Goal: Task Accomplishment & Management: Use online tool/utility

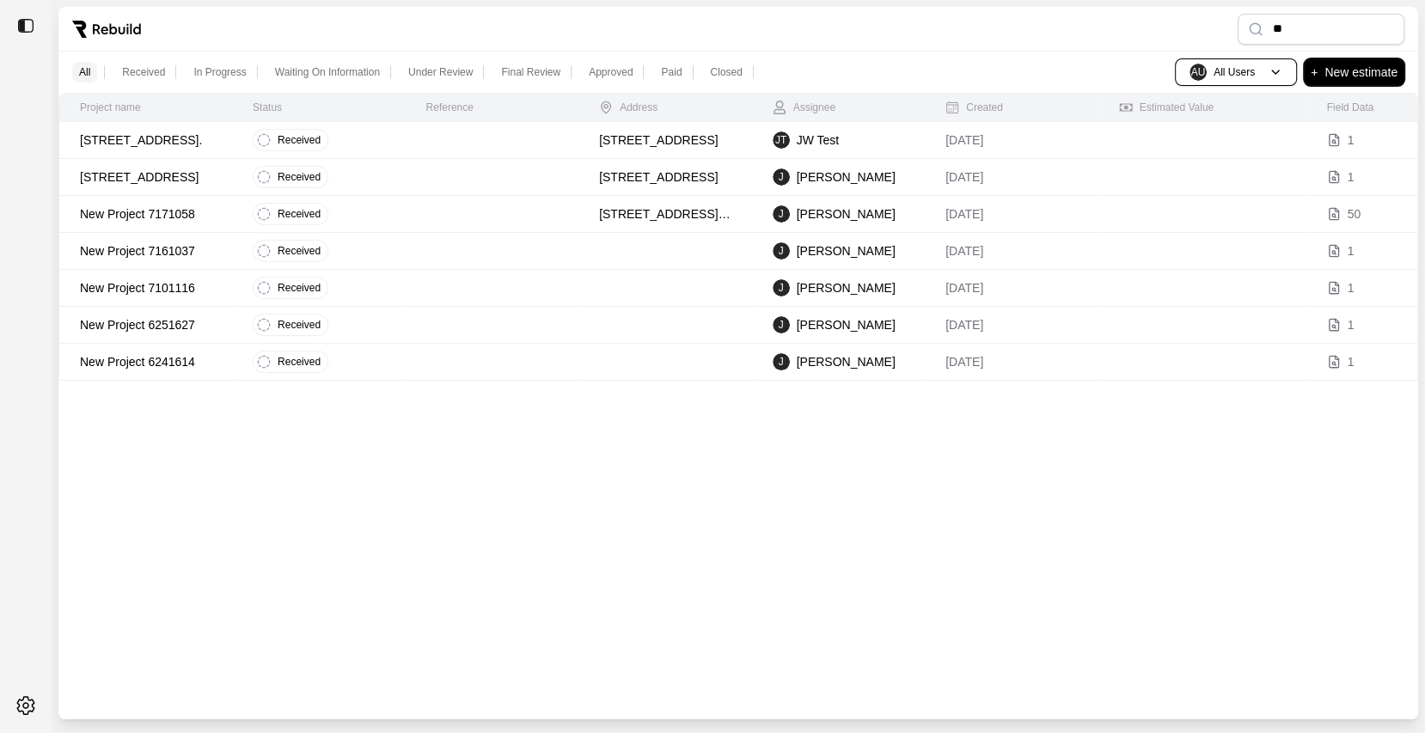
click at [1362, 69] on p "New estimate" at bounding box center [1360, 72] width 73 height 21
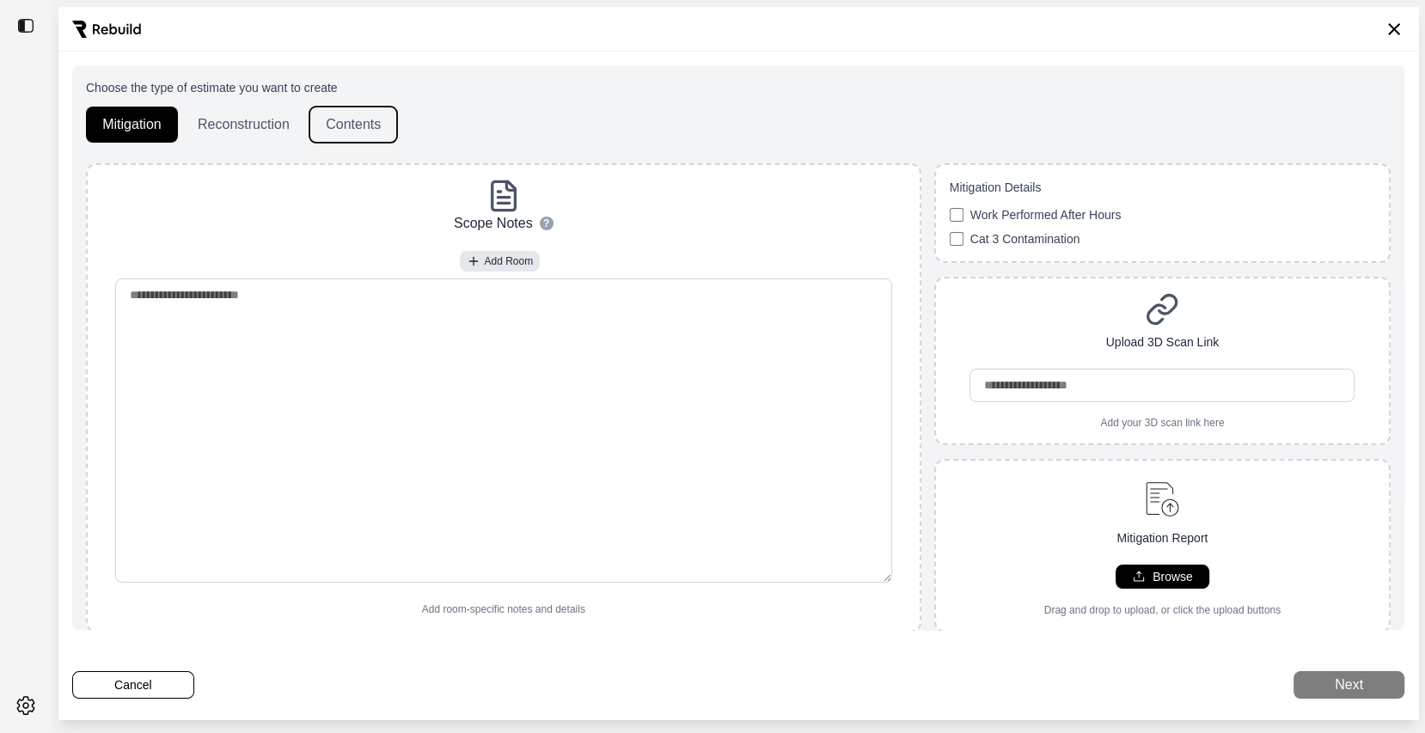
click at [358, 136] on button "Contents" at bounding box center [353, 125] width 88 height 36
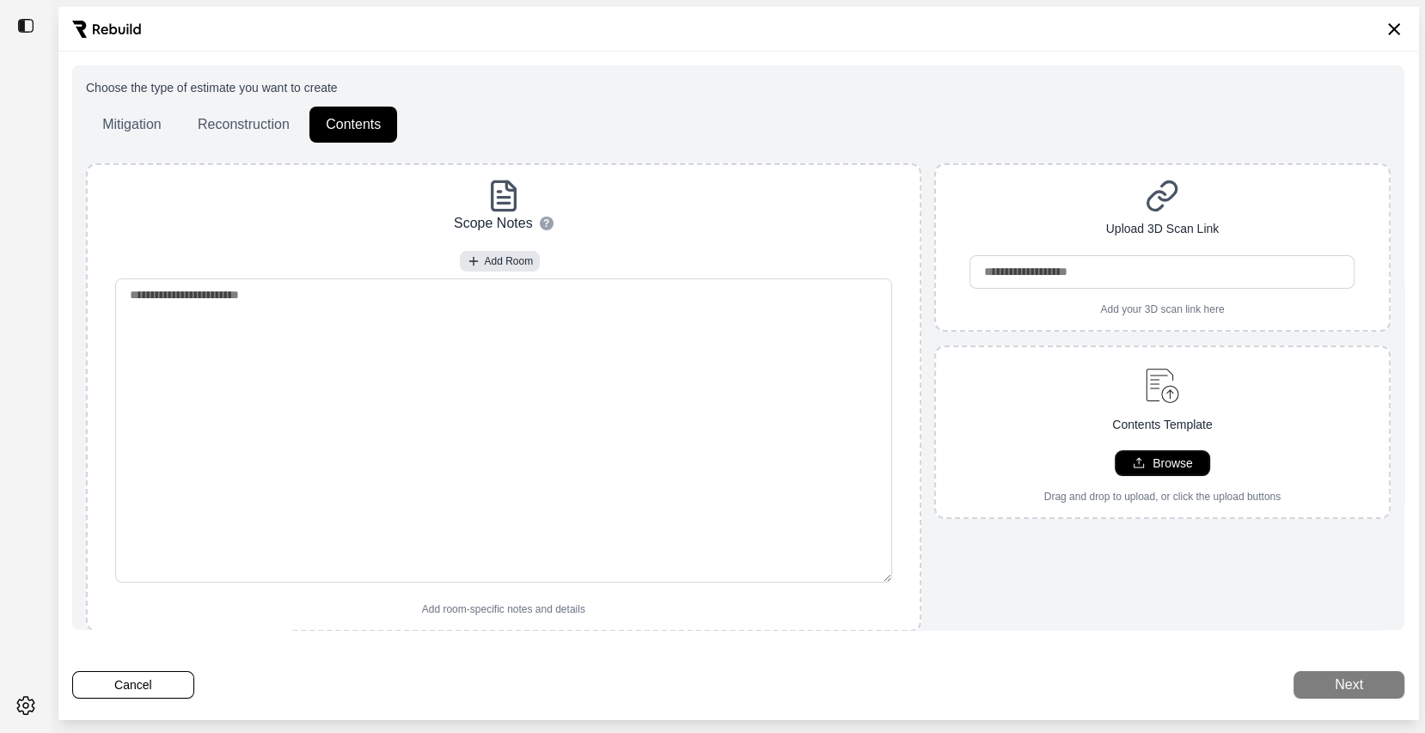
click at [1128, 459] on button "Browse" at bounding box center [1163, 463] width 94 height 24
click at [1363, 682] on button "Next" at bounding box center [1348, 685] width 111 height 28
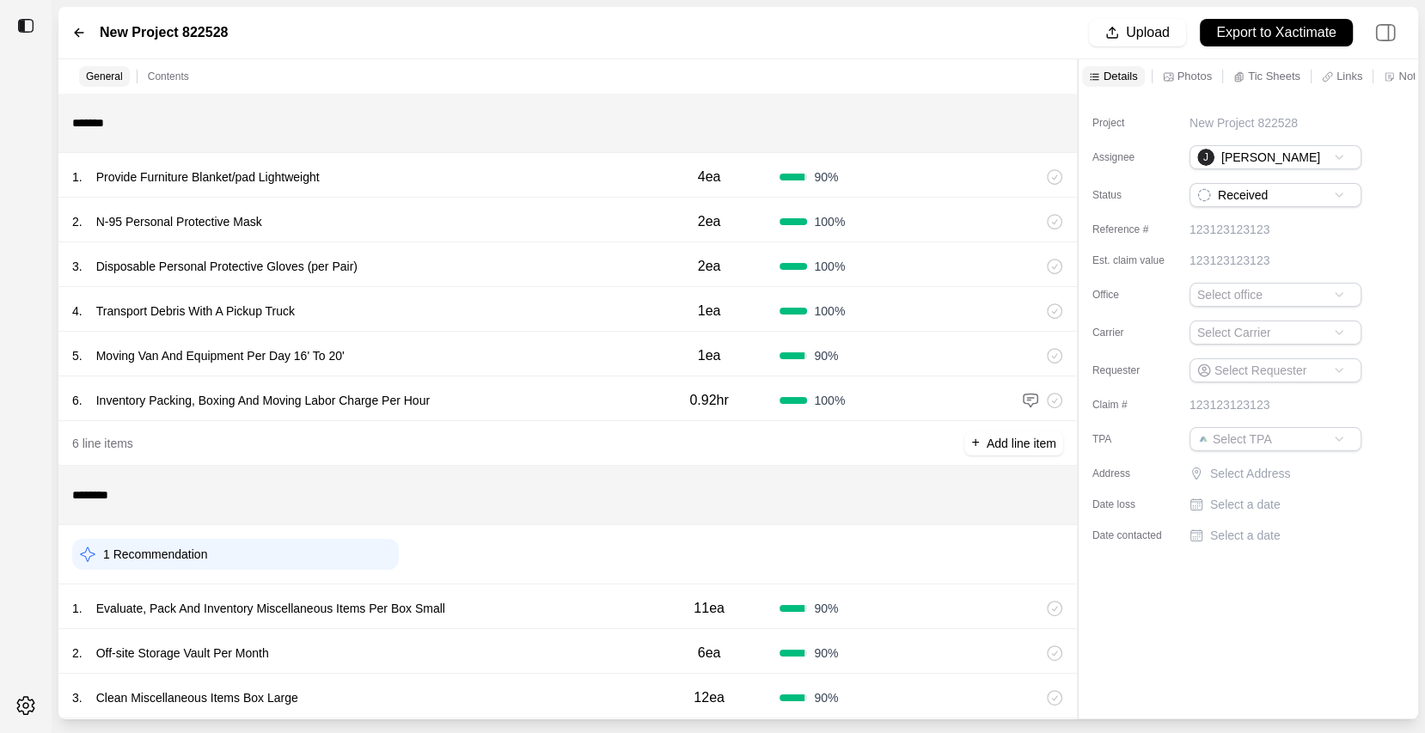
scroll to position [30, 0]
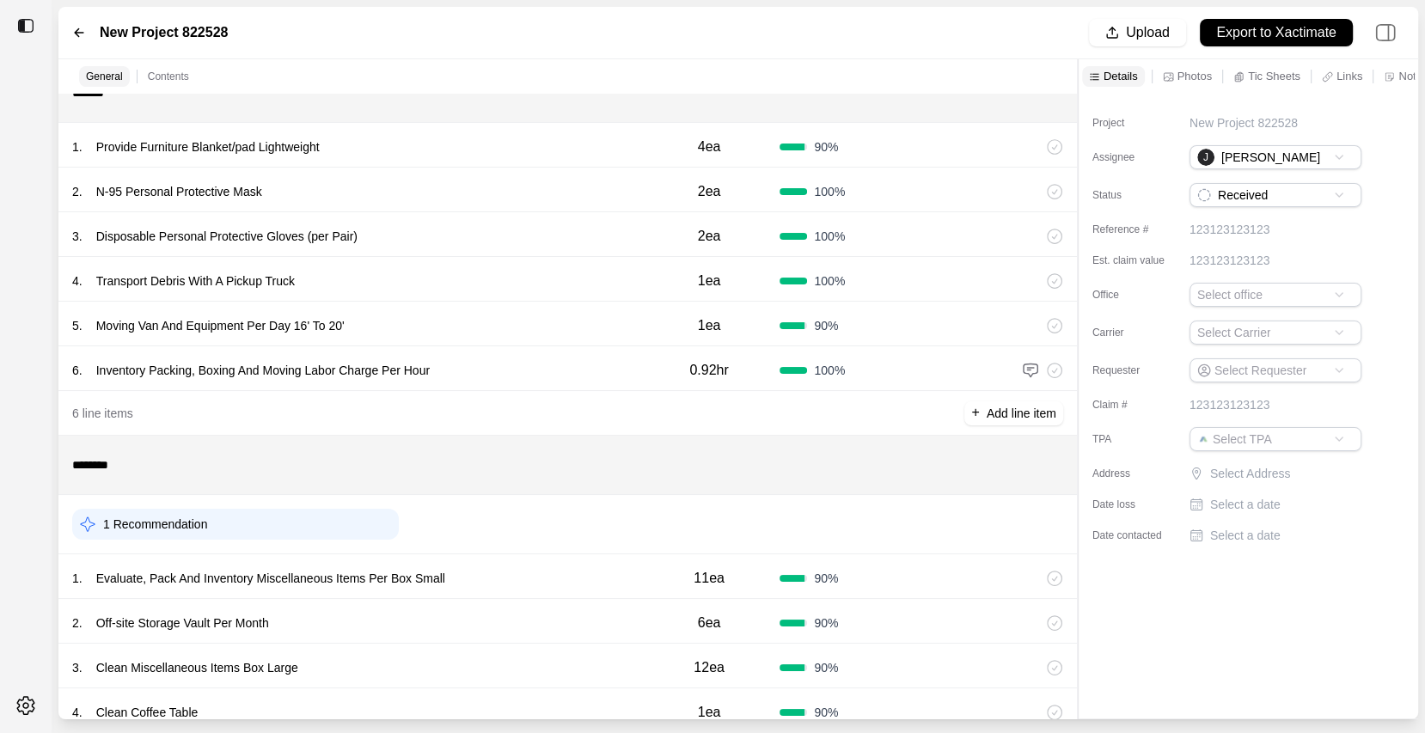
click at [73, 26] on icon at bounding box center [79, 33] width 14 height 14
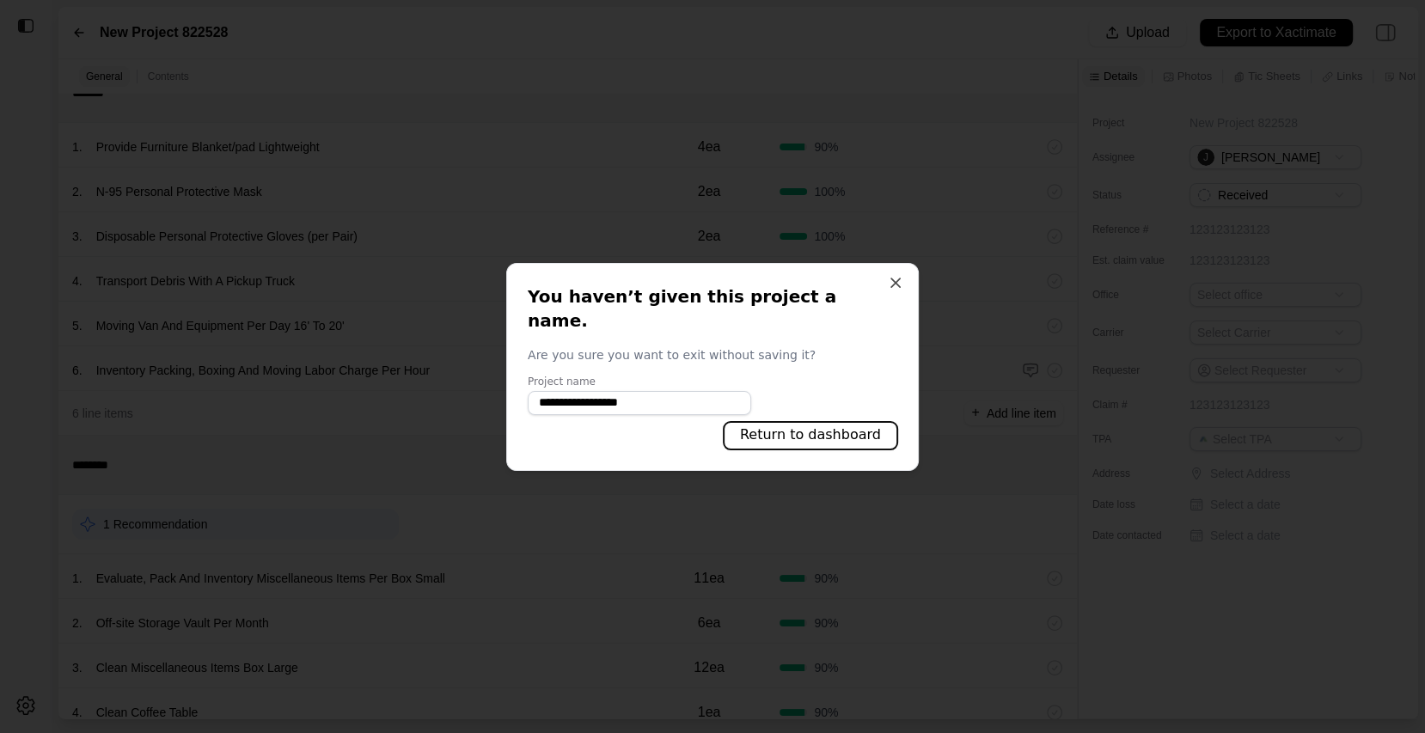
click at [825, 432] on button "Return to dashboard" at bounding box center [811, 436] width 174 height 28
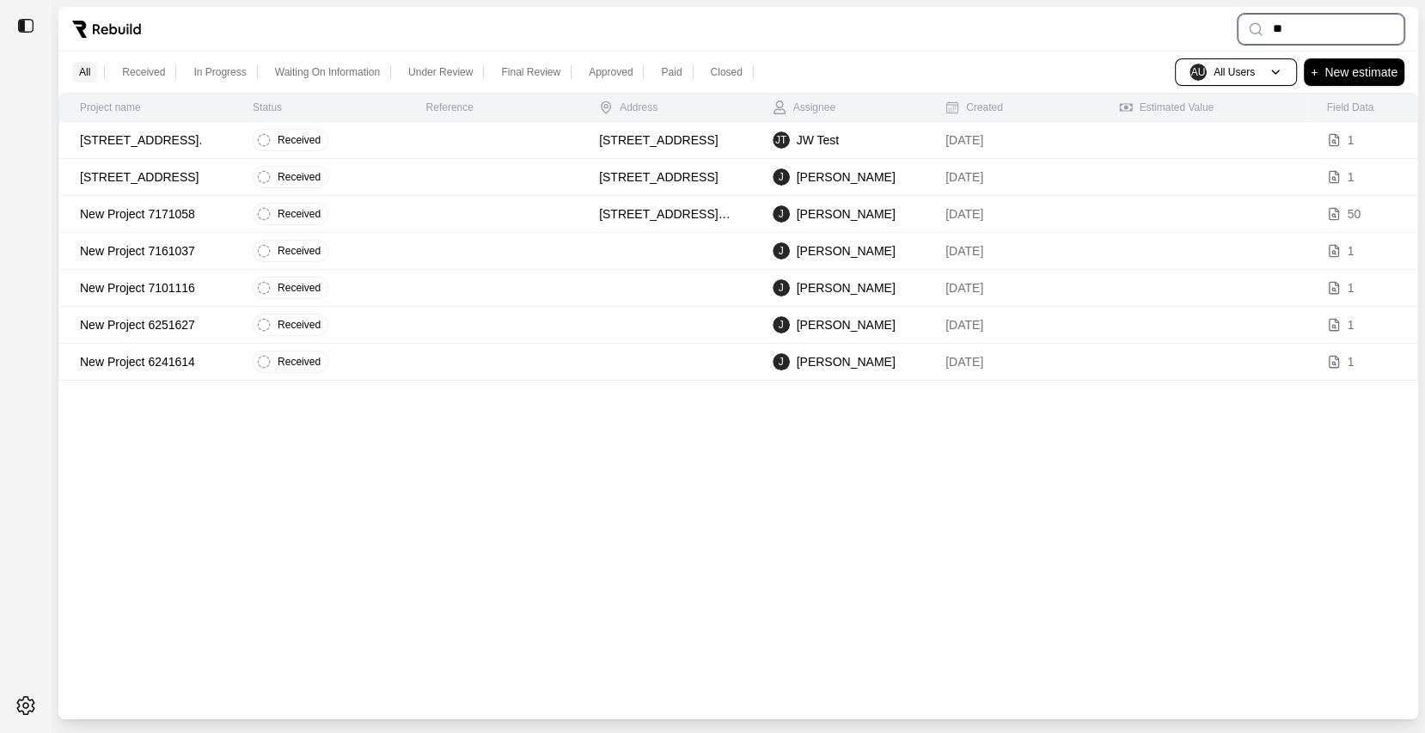
click at [1299, 32] on input "**" at bounding box center [1321, 29] width 167 height 31
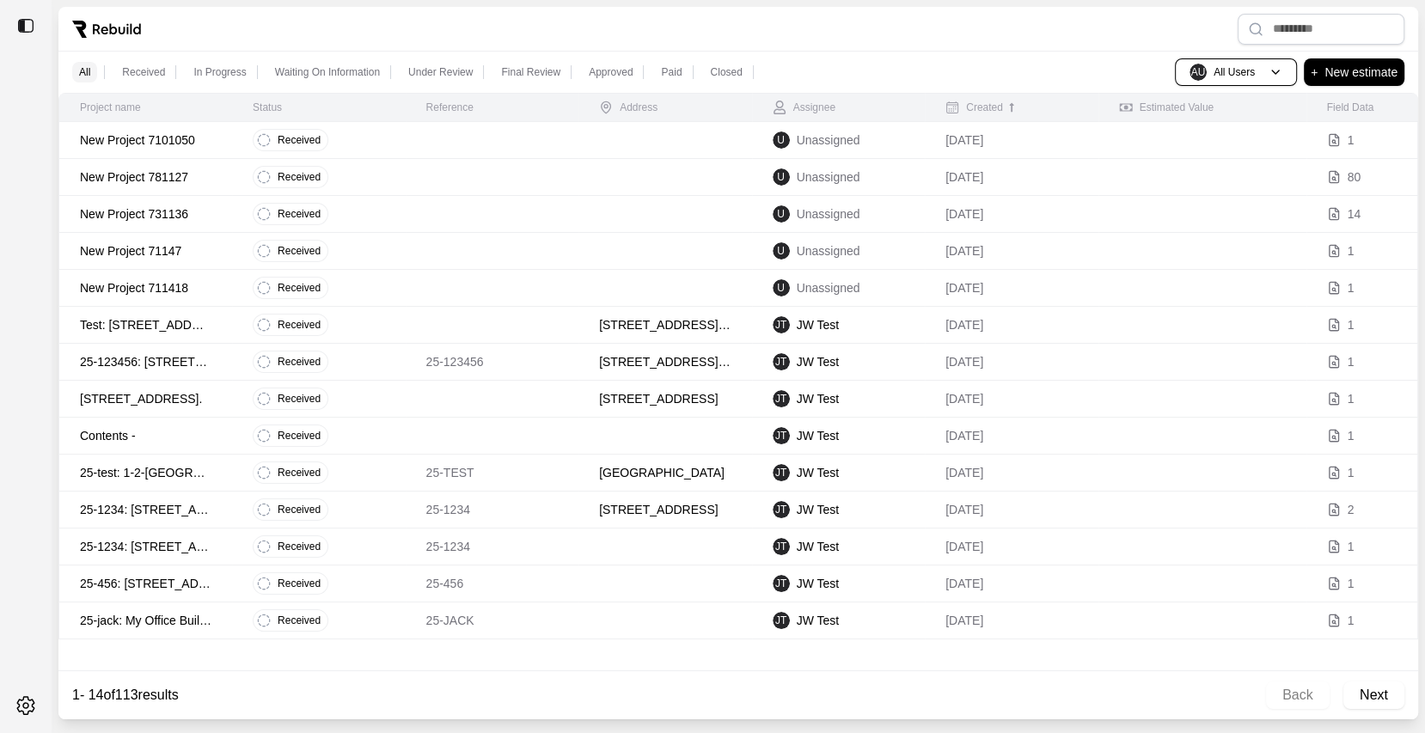
click at [987, 101] on div "Created" at bounding box center [974, 108] width 58 height 14
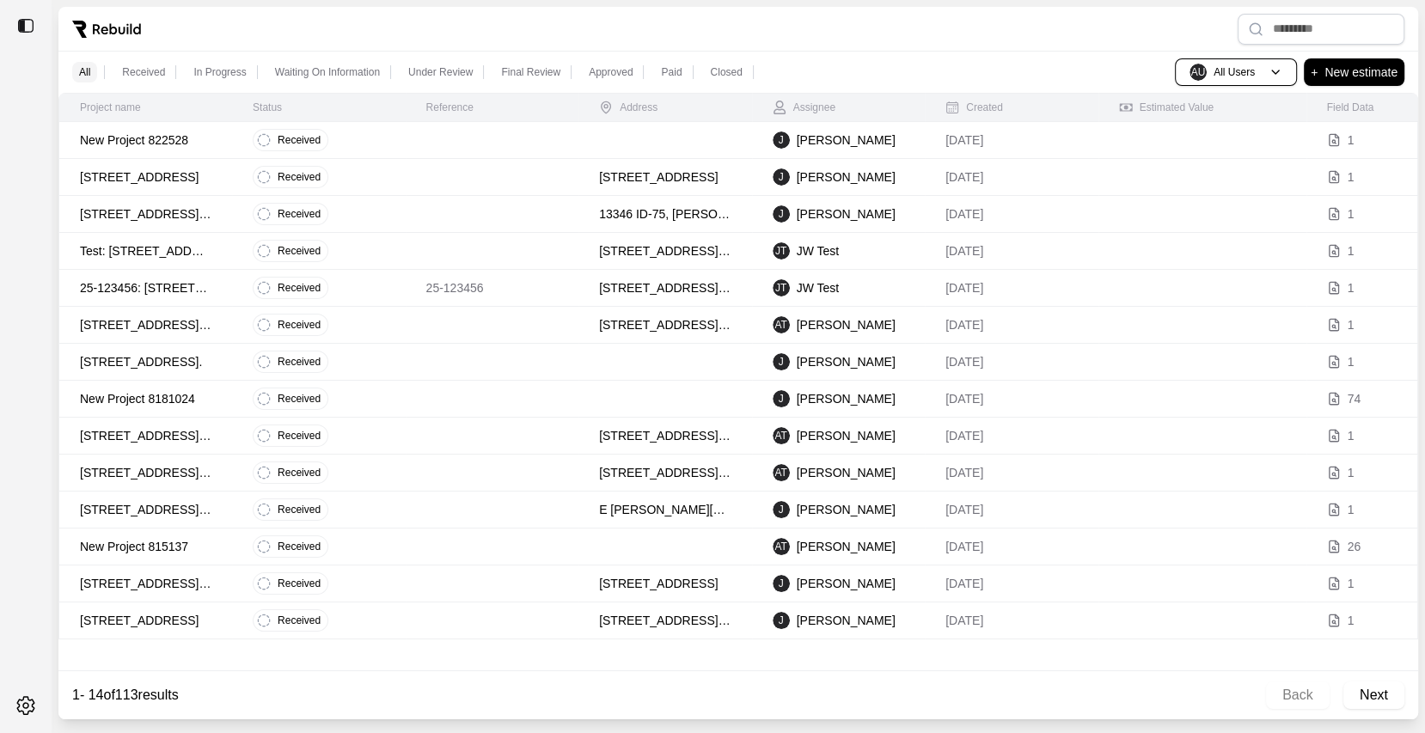
click at [1346, 82] on p "New estimate" at bounding box center [1360, 72] width 73 height 21
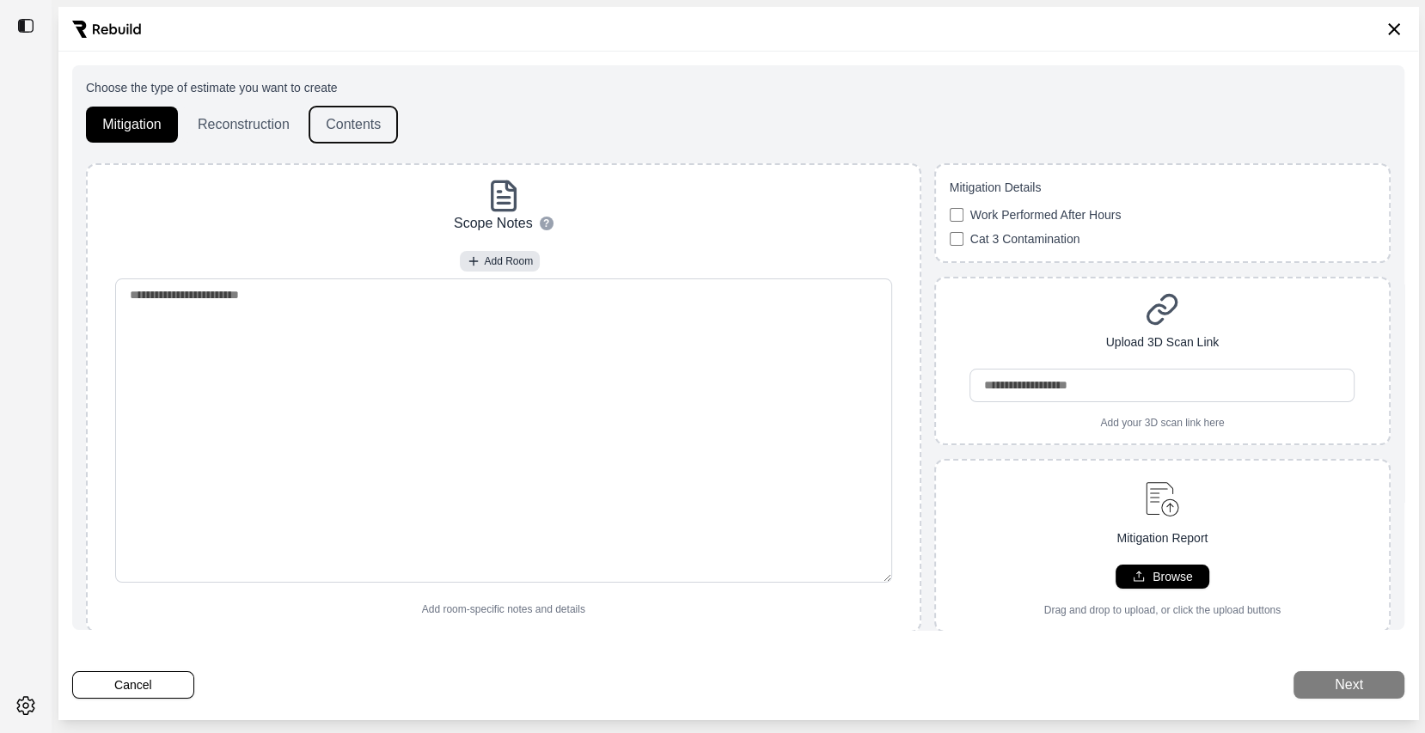
click at [365, 119] on button "Contents" at bounding box center [353, 125] width 88 height 36
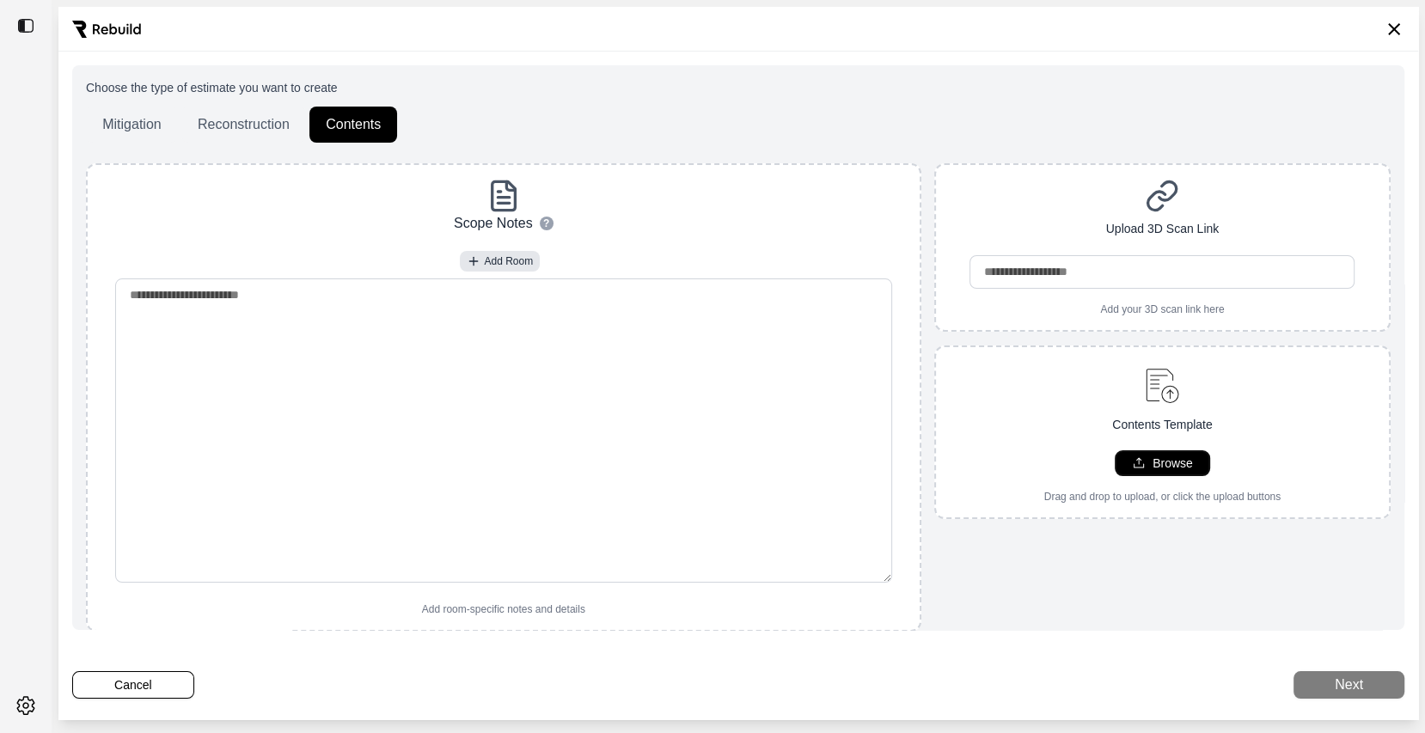
click at [1153, 465] on p "Browse" at bounding box center [1173, 463] width 40 height 17
click at [1341, 677] on button "Next" at bounding box center [1348, 685] width 111 height 28
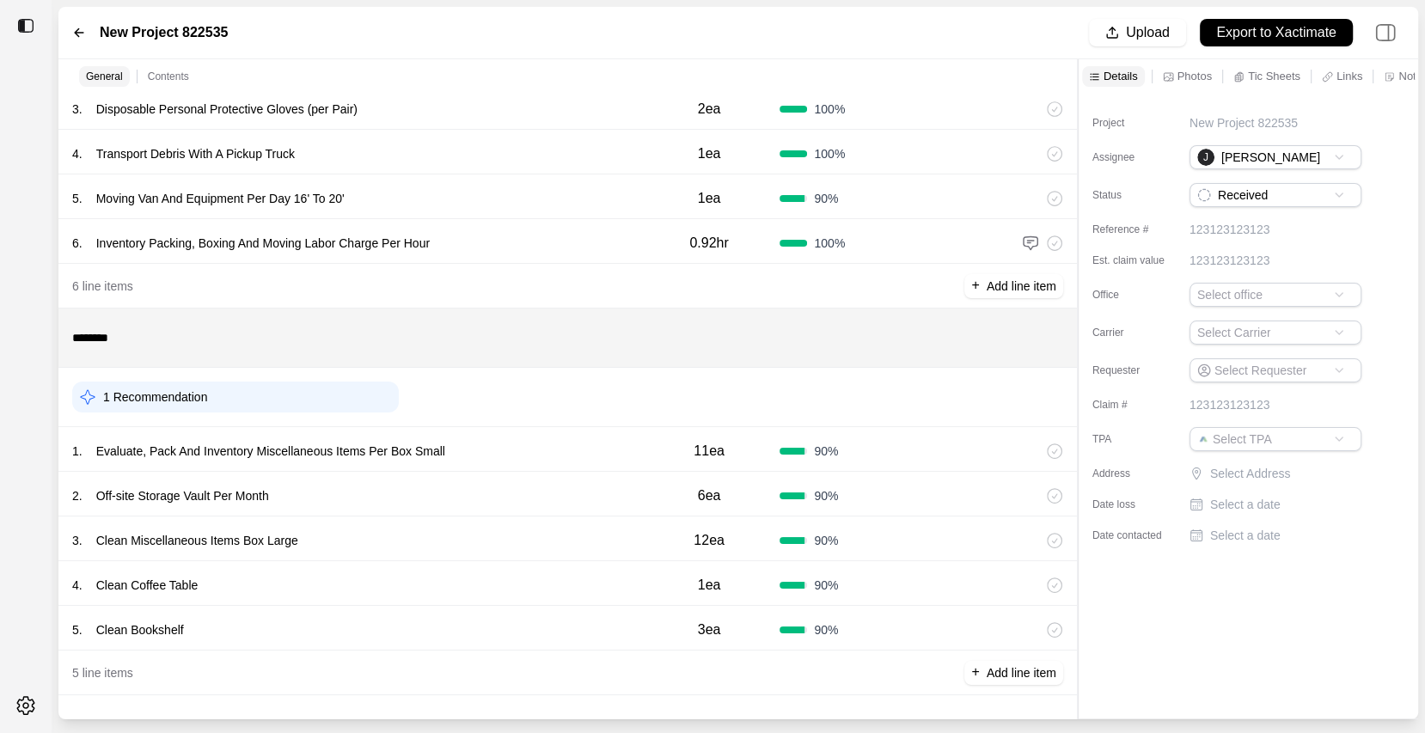
scroll to position [158, 0]
click at [419, 489] on div "2 . Off-site Storage Vault Per Month" at bounding box center [355, 495] width 566 height 24
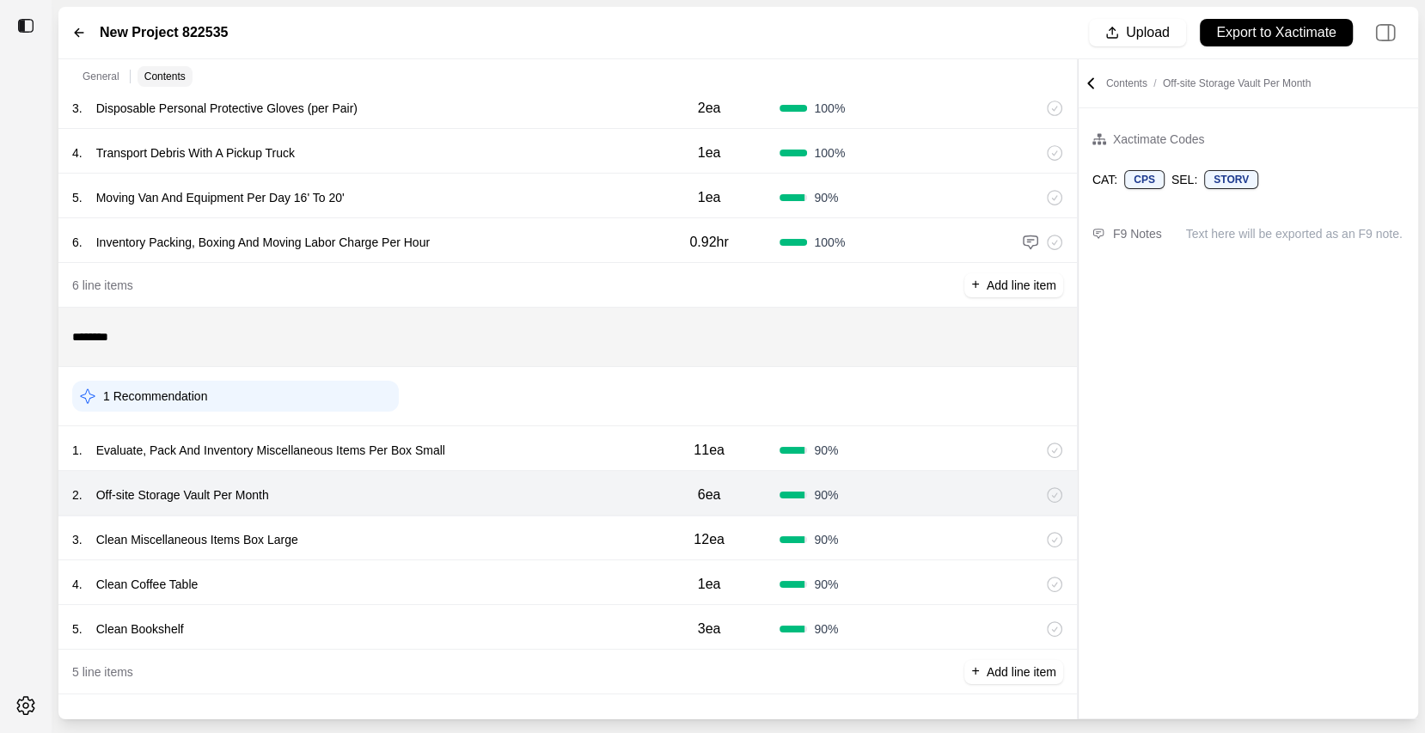
scroll to position [144, 0]
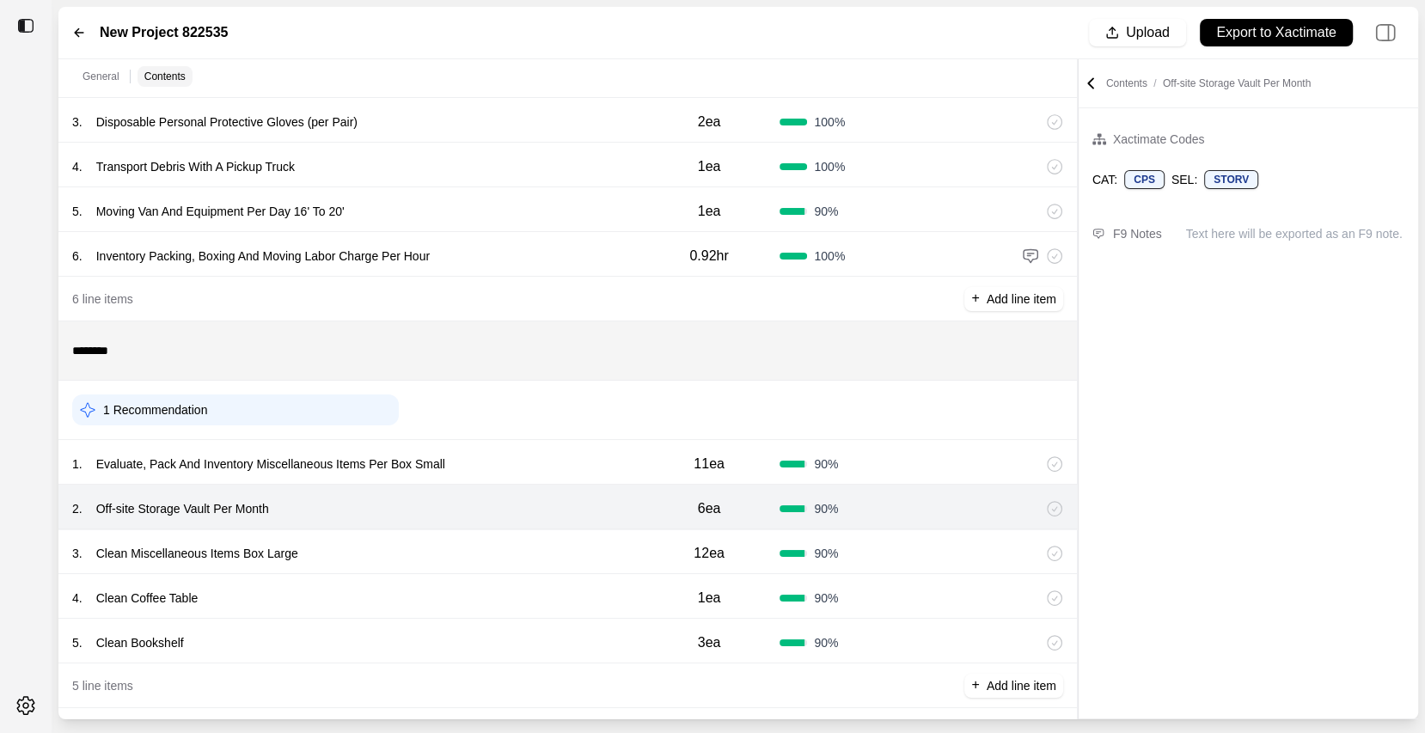
click at [499, 443] on div "1 . Evaluate, Pack And Inventory Miscellaneous Items Per Box Small 11ea 90 %" at bounding box center [567, 462] width 1018 height 45
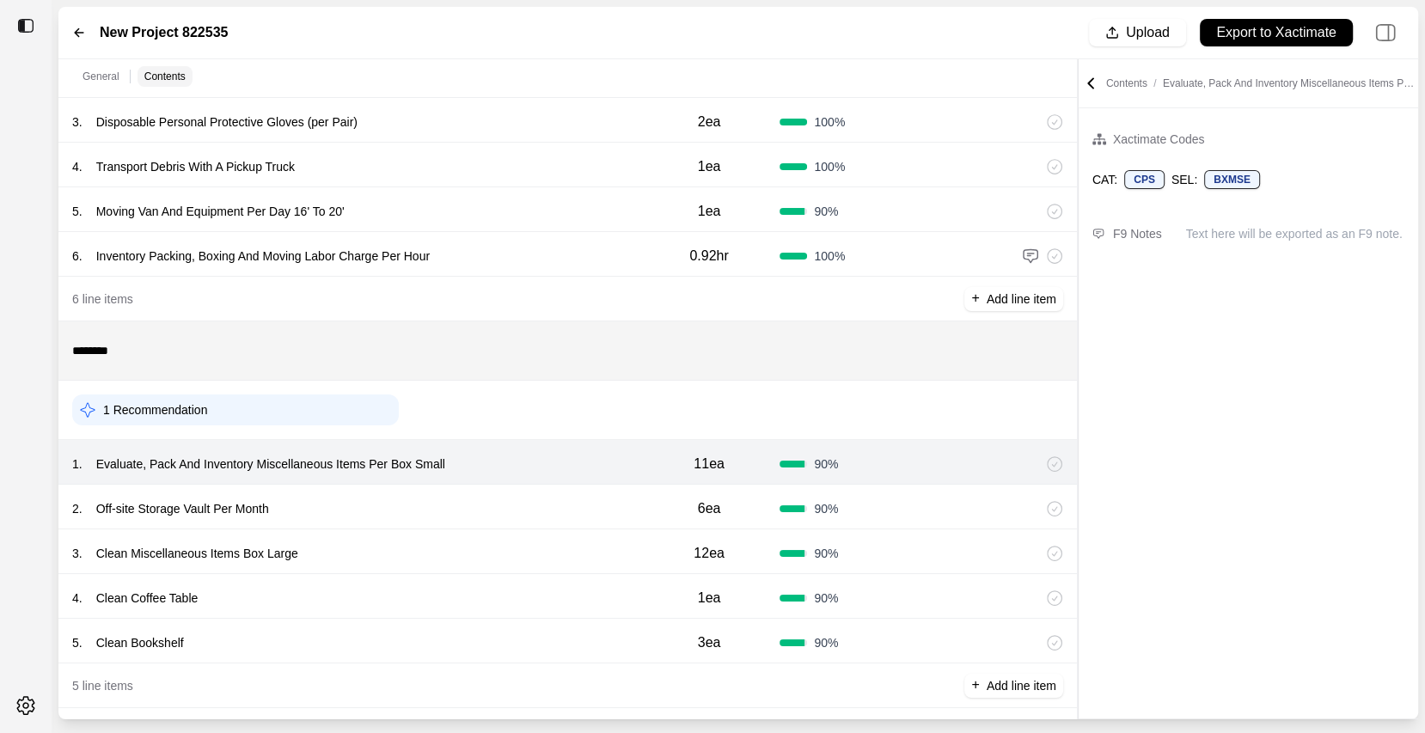
click at [472, 541] on div "3 . Clean Miscellaneous Items Box Large" at bounding box center [355, 553] width 566 height 24
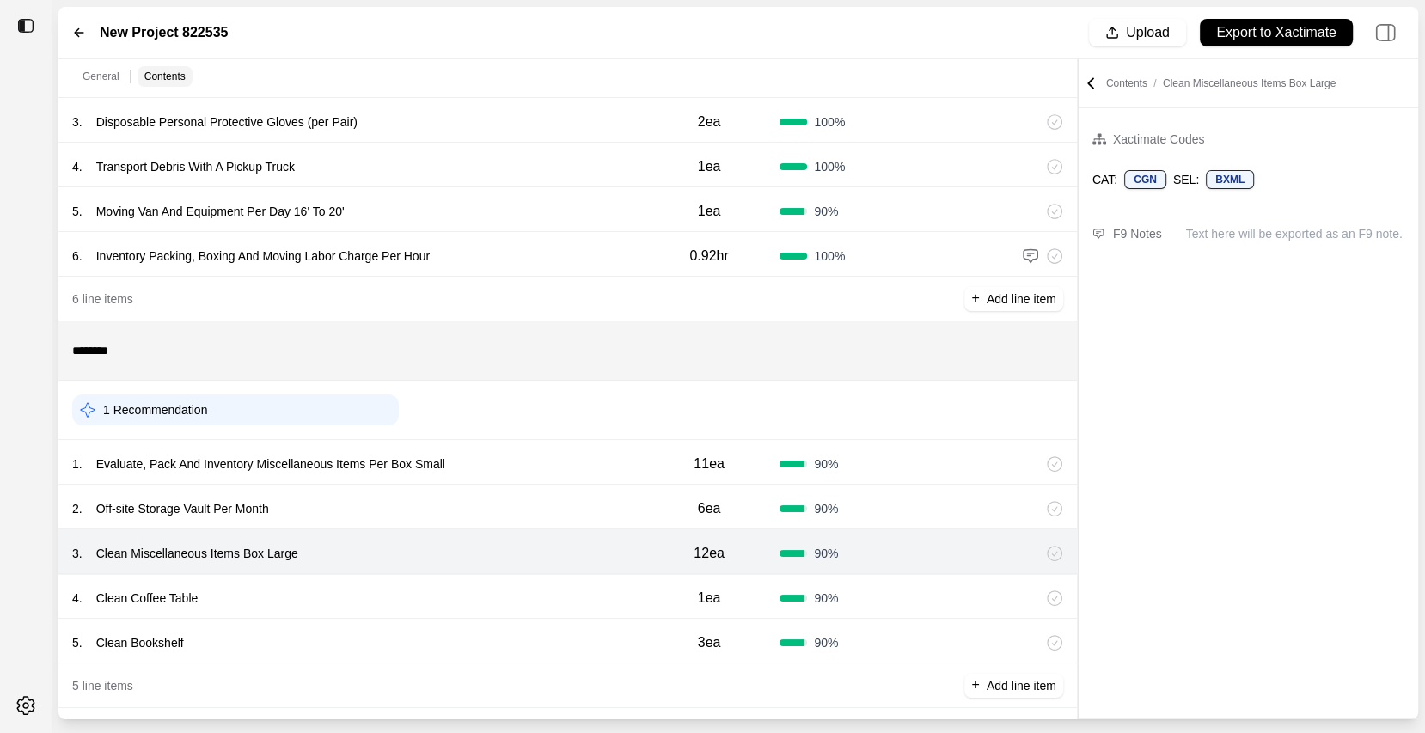
click at [377, 589] on div "4 . Clean Coffee Table" at bounding box center [355, 598] width 566 height 24
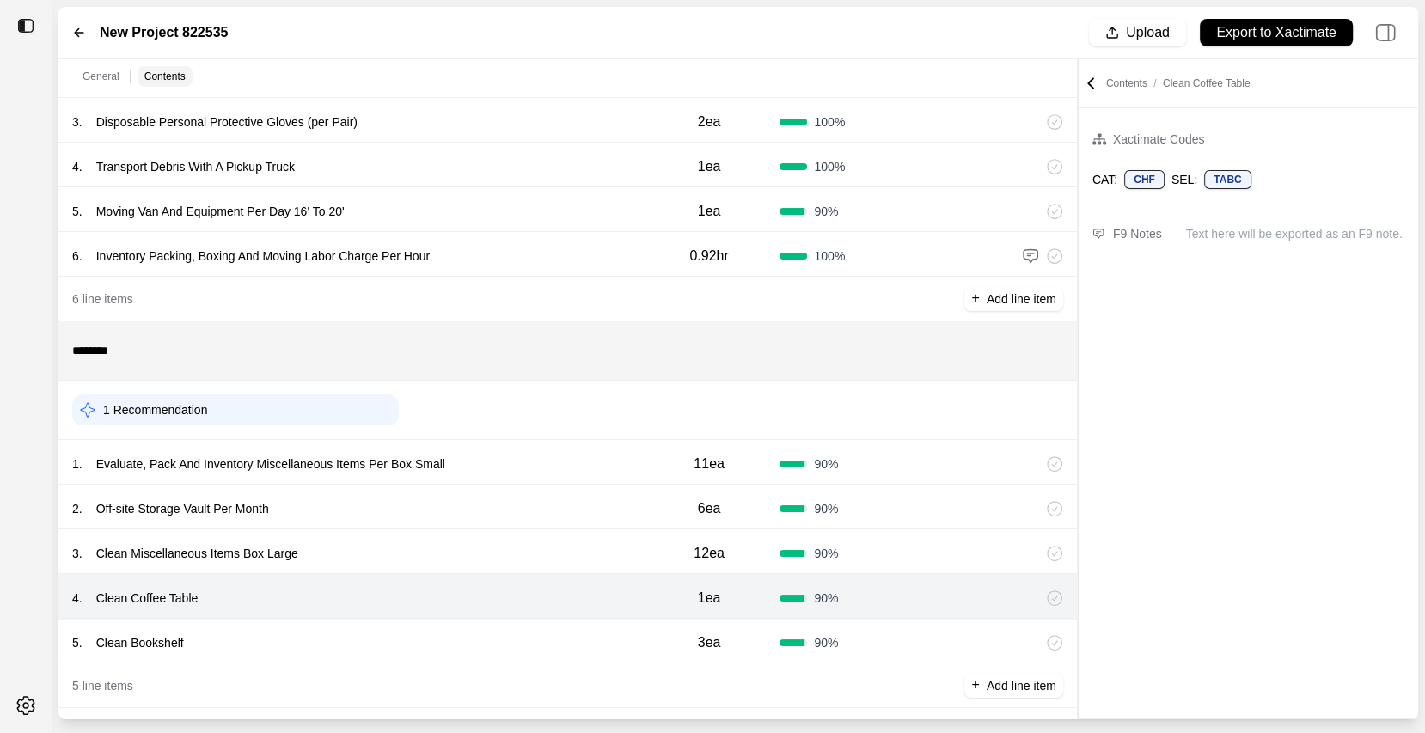
click at [366, 631] on div "5 . Clean Bookshelf" at bounding box center [355, 643] width 566 height 24
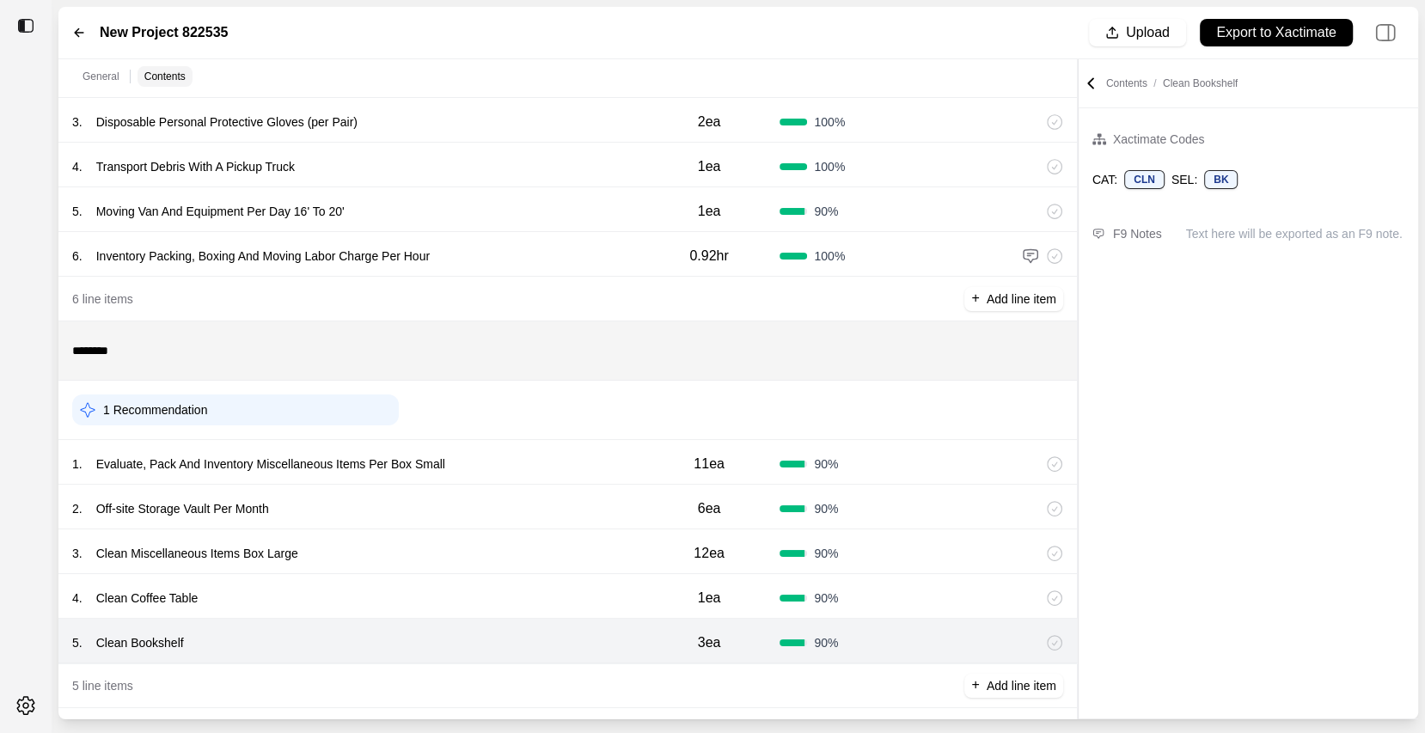
click at [373, 590] on div "4 . Clean Coffee Table" at bounding box center [355, 598] width 566 height 24
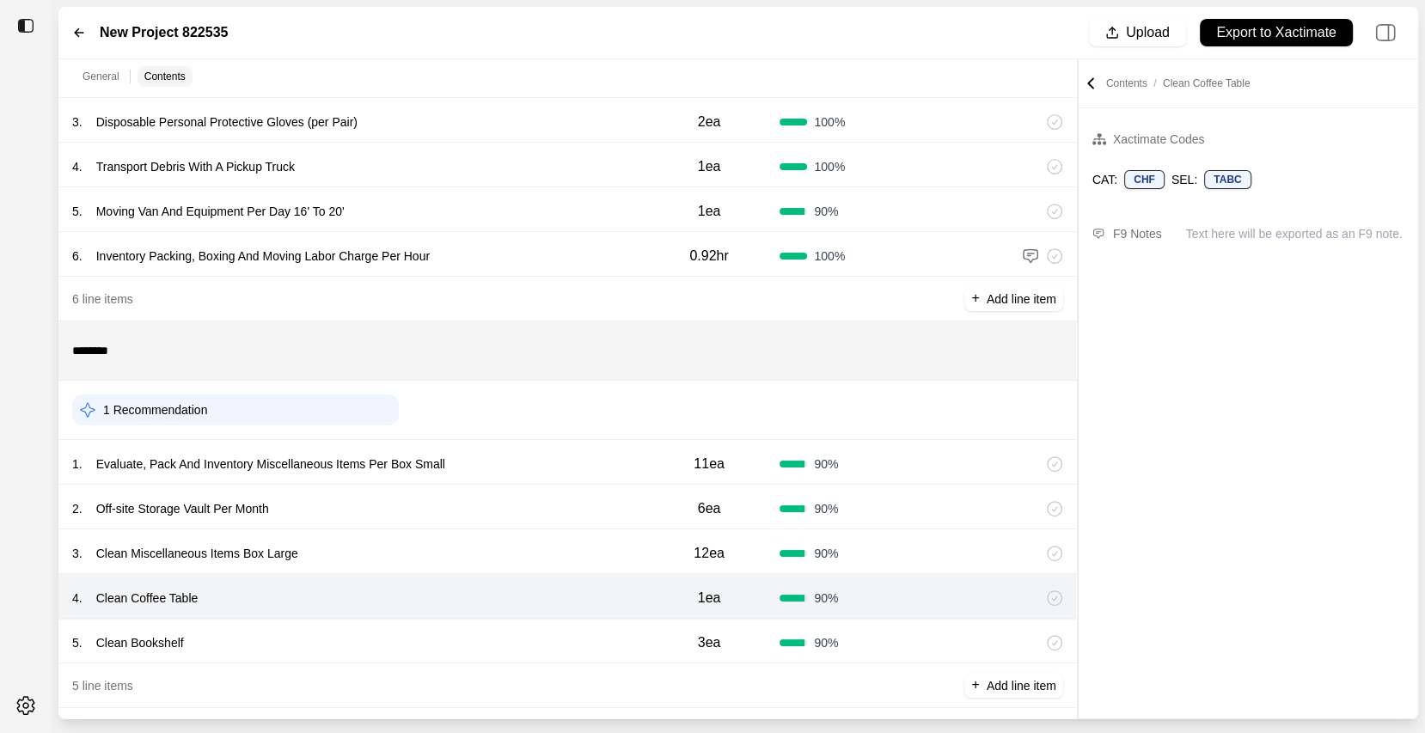
click at [343, 621] on div "5 . Clean Bookshelf 3ea 90 %" at bounding box center [567, 641] width 1018 height 45
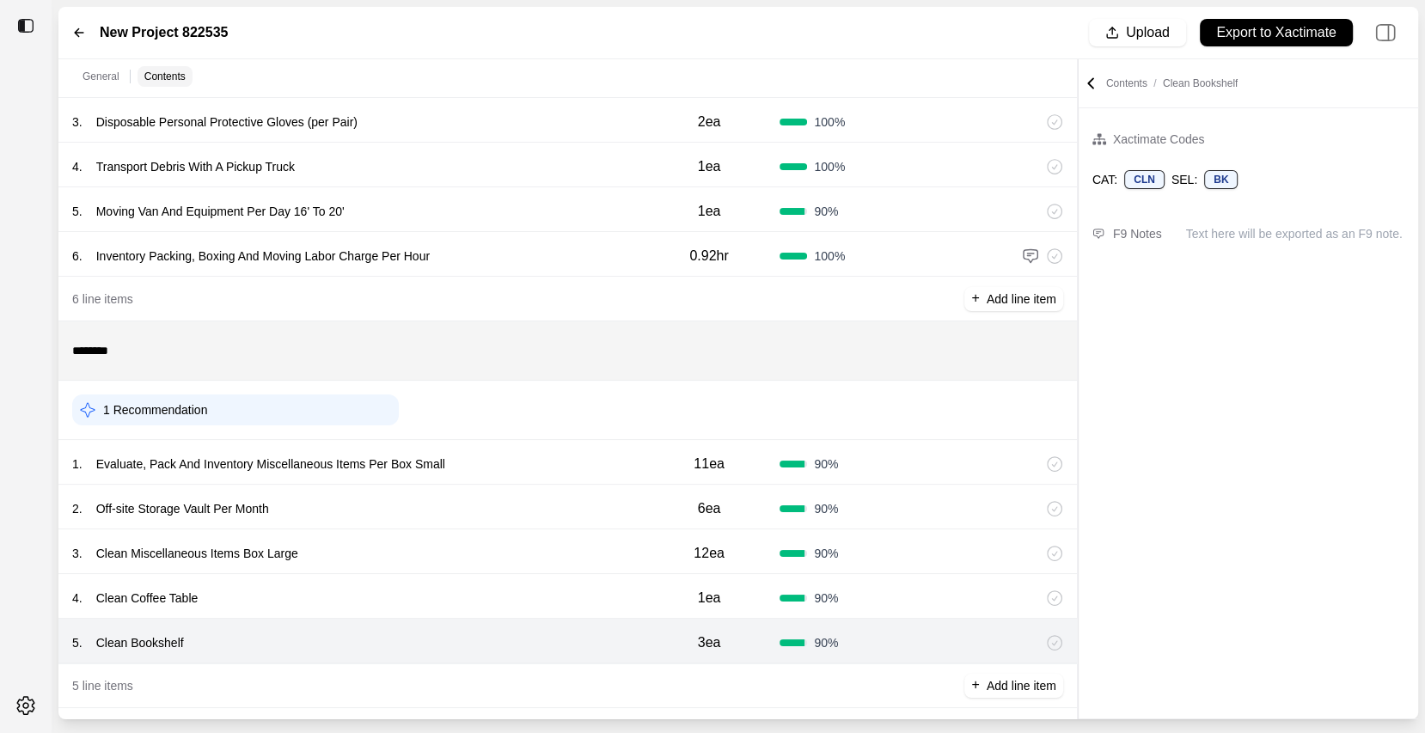
click at [358, 591] on div "4 . Clean Coffee Table" at bounding box center [355, 598] width 566 height 24
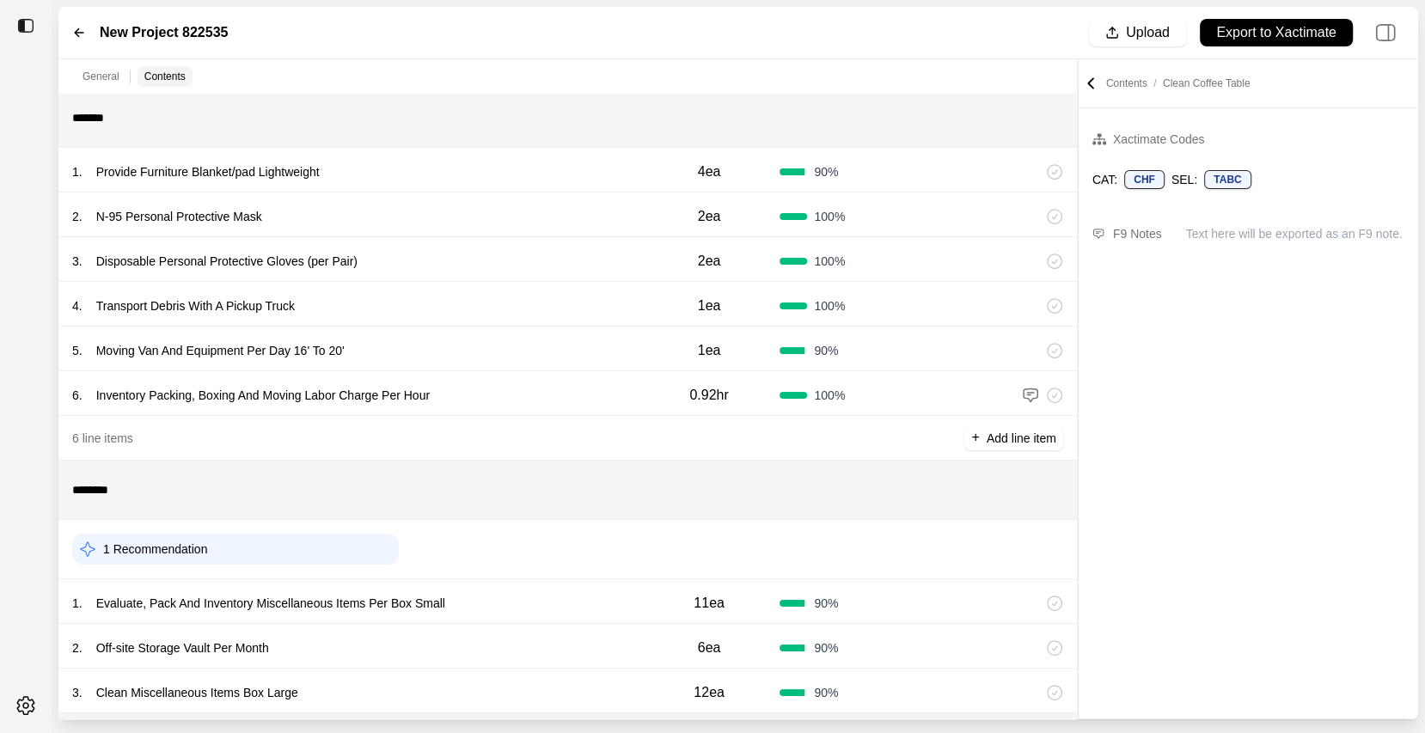
scroll to position [0, 0]
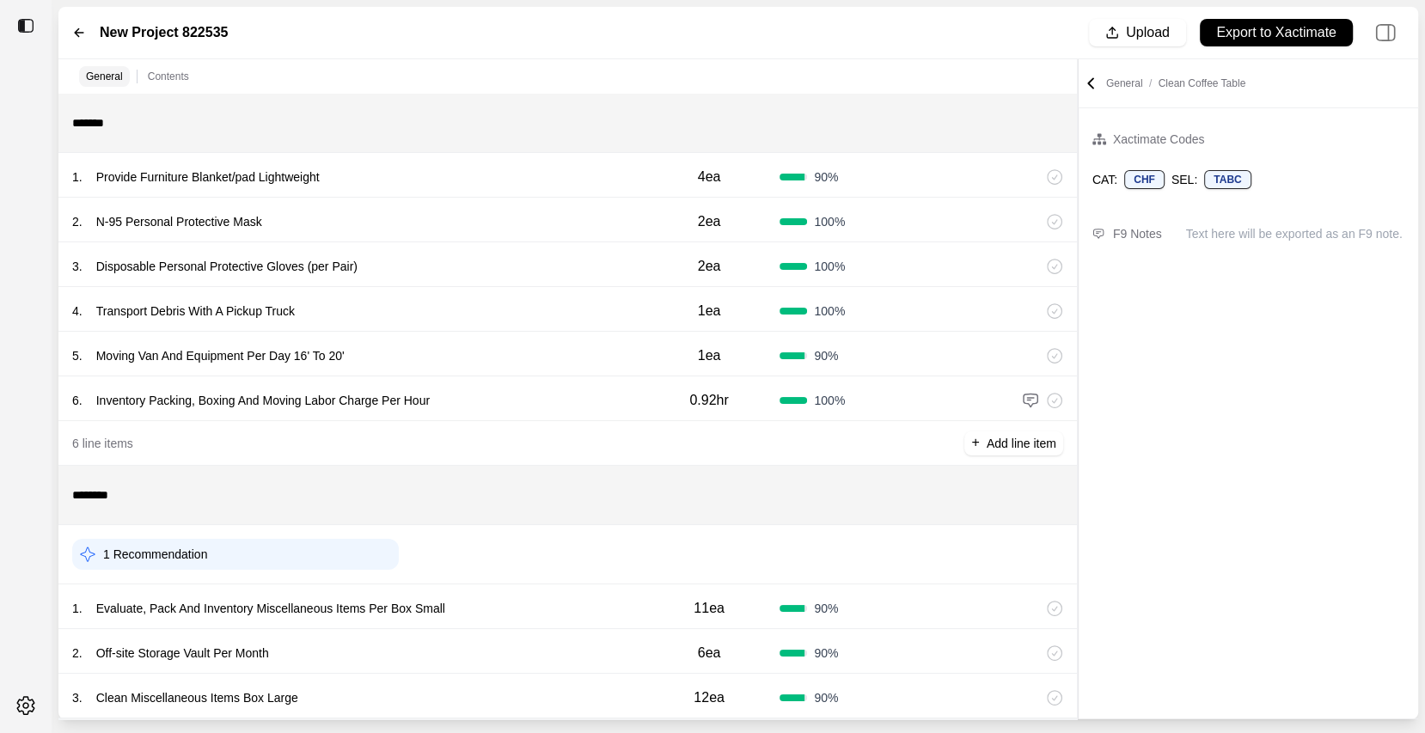
click at [522, 421] on div "6 line items + Add line item" at bounding box center [567, 443] width 1018 height 45
click at [541, 391] on div "6 . Inventory Packing, Boxing And Moving Labor Charge Per Hour" at bounding box center [355, 400] width 566 height 24
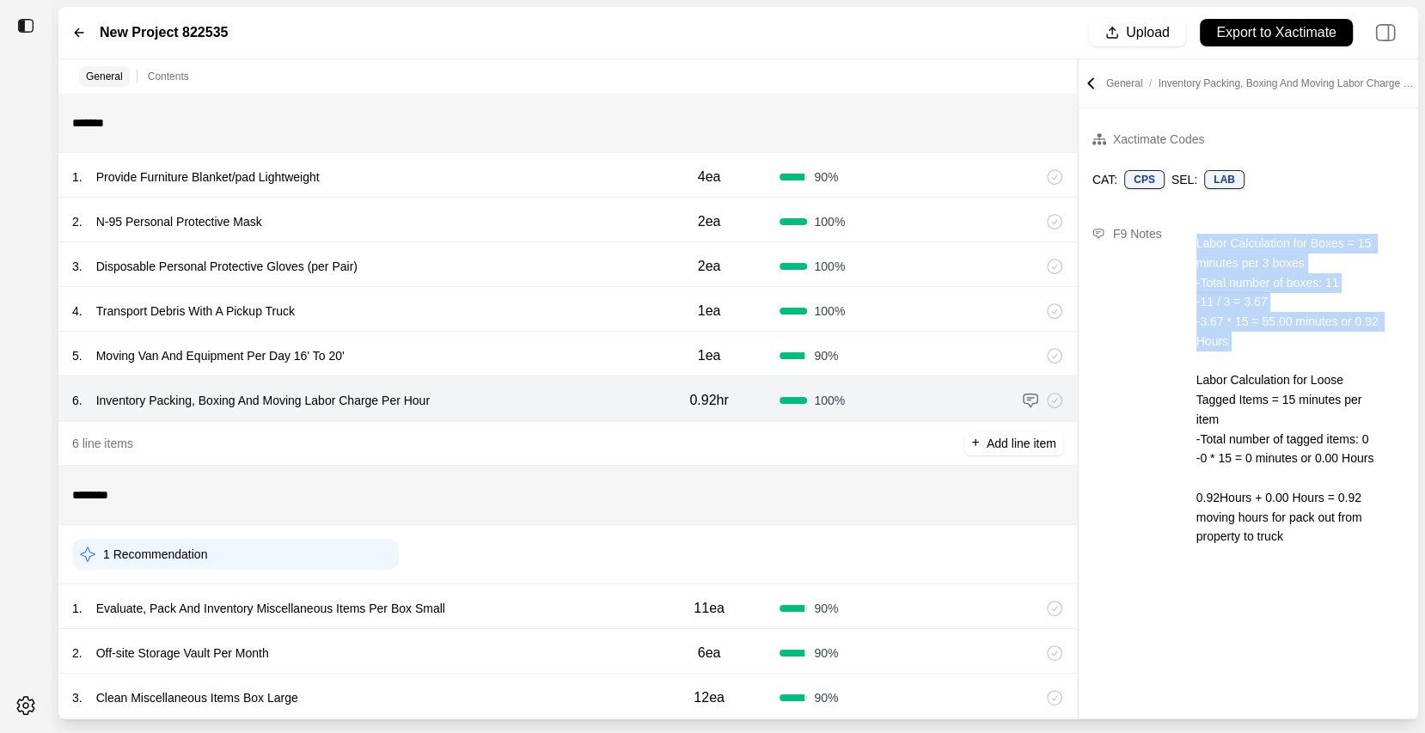
drag, startPoint x: 1194, startPoint y: 237, endPoint x: 1260, endPoint y: 361, distance: 140.3
click at [1260, 361] on div "Labor Calculation for Boxes = 15 minutes per 3 boxes -Total number of boxes: 11…" at bounding box center [1288, 389] width 205 height 333
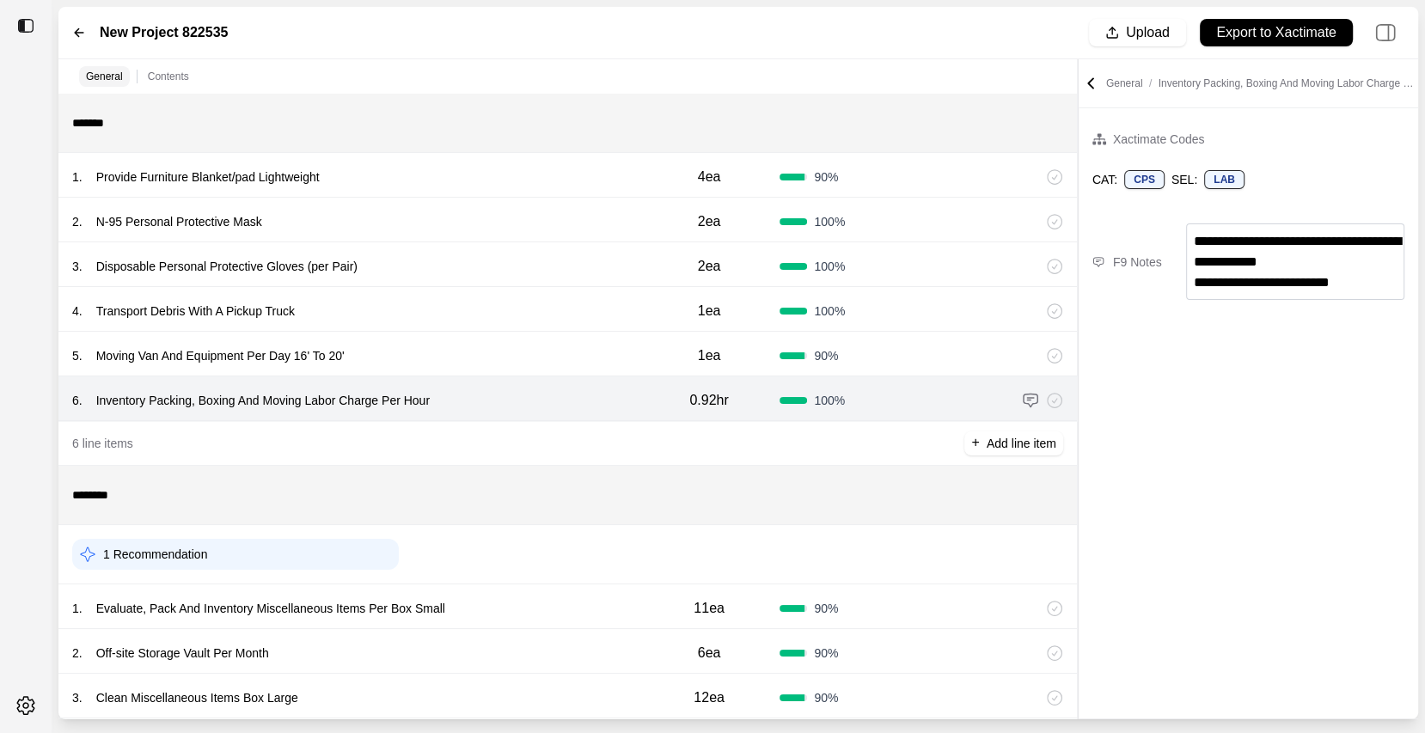
click at [1238, 427] on div "**********" at bounding box center [1248, 413] width 339 height 610
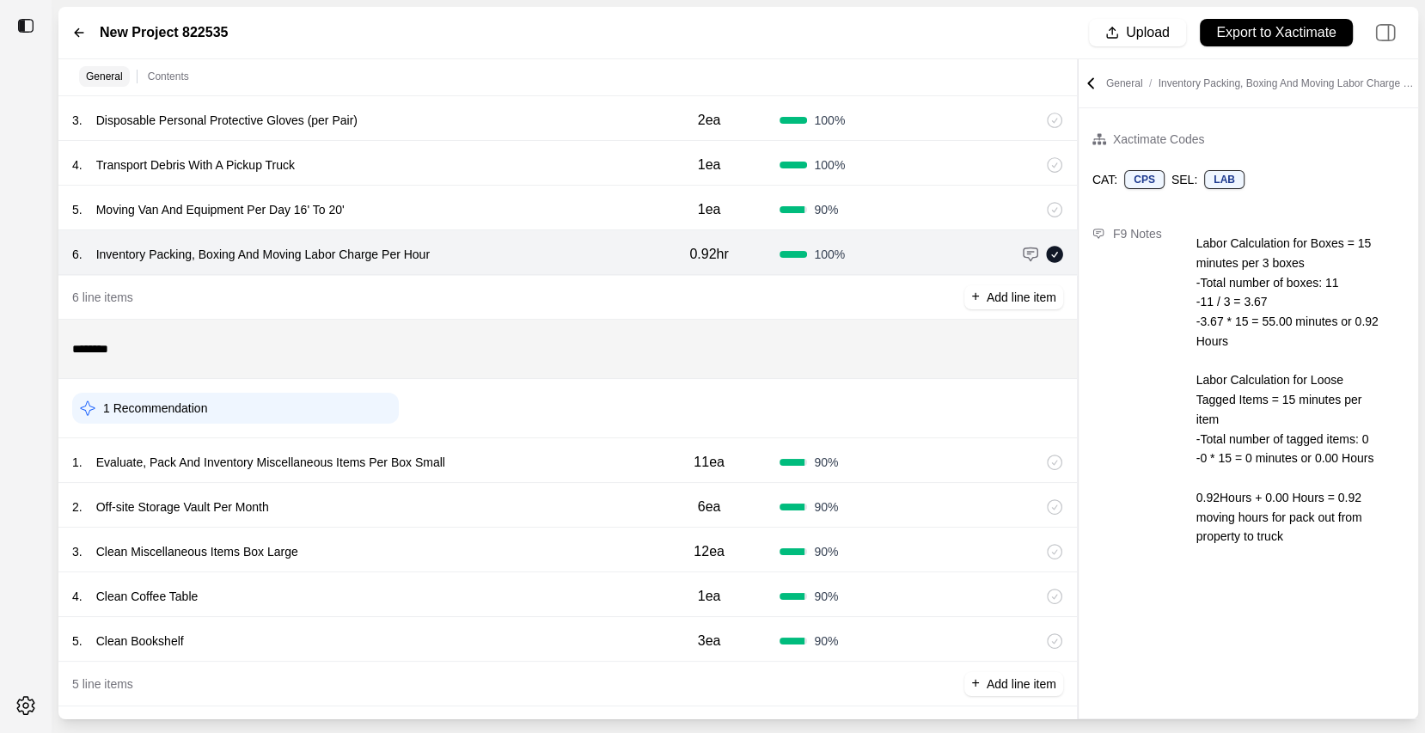
scroll to position [158, 0]
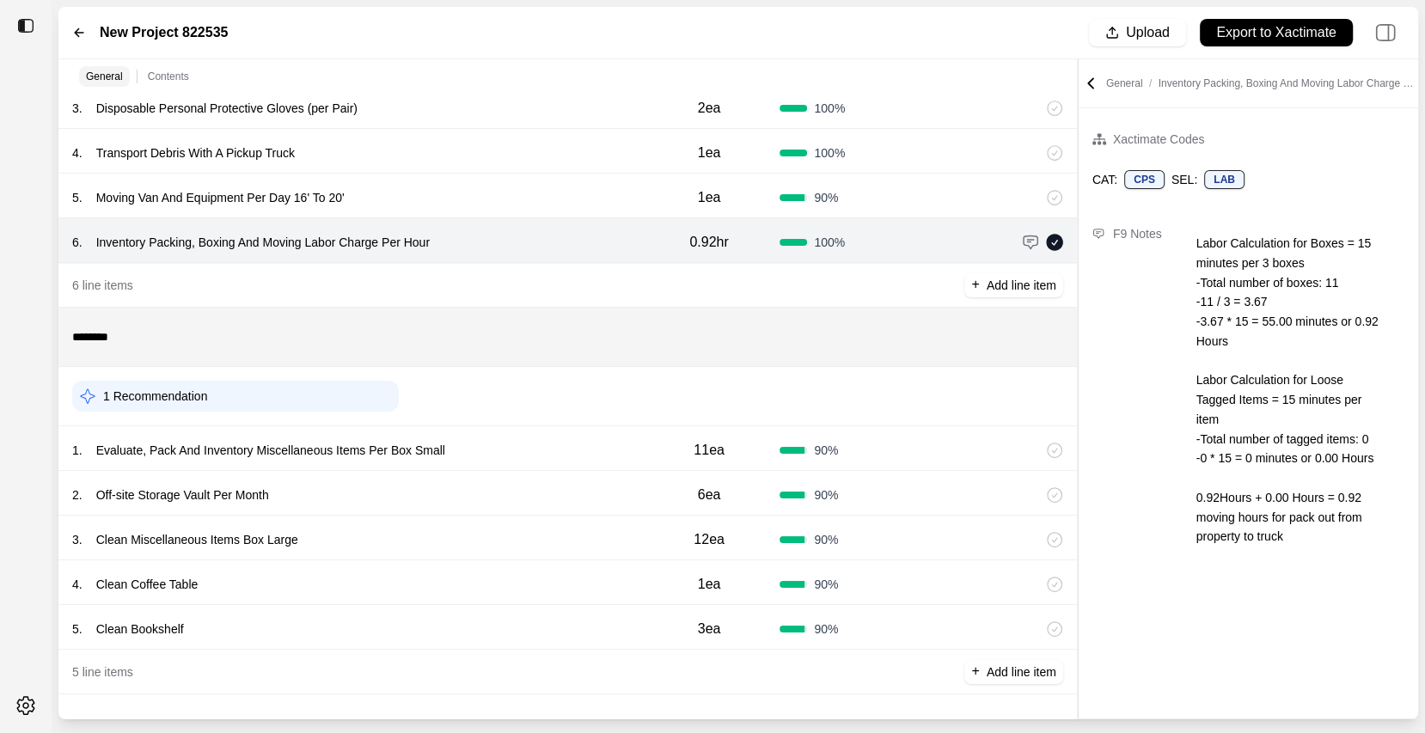
click at [1096, 77] on icon at bounding box center [1090, 83] width 17 height 17
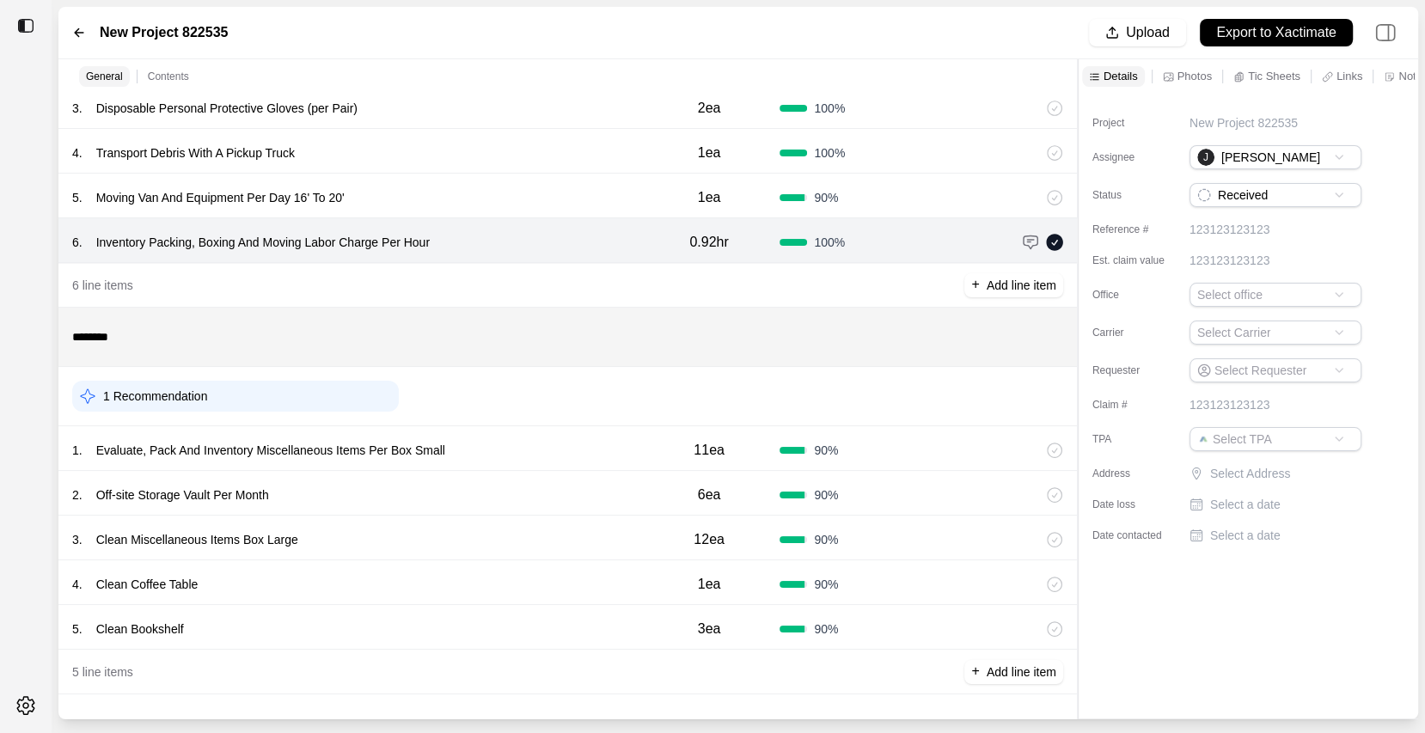
click at [1285, 329] on html "New Project 822535 Upload Export to Xactimate General Contents ******* 1 . Prov…" at bounding box center [712, 366] width 1425 height 733
click at [1176, 584] on html "New Project 822535 Upload Export to Xactimate General Contents ******* 1 . Prov…" at bounding box center [712, 366] width 1425 height 733
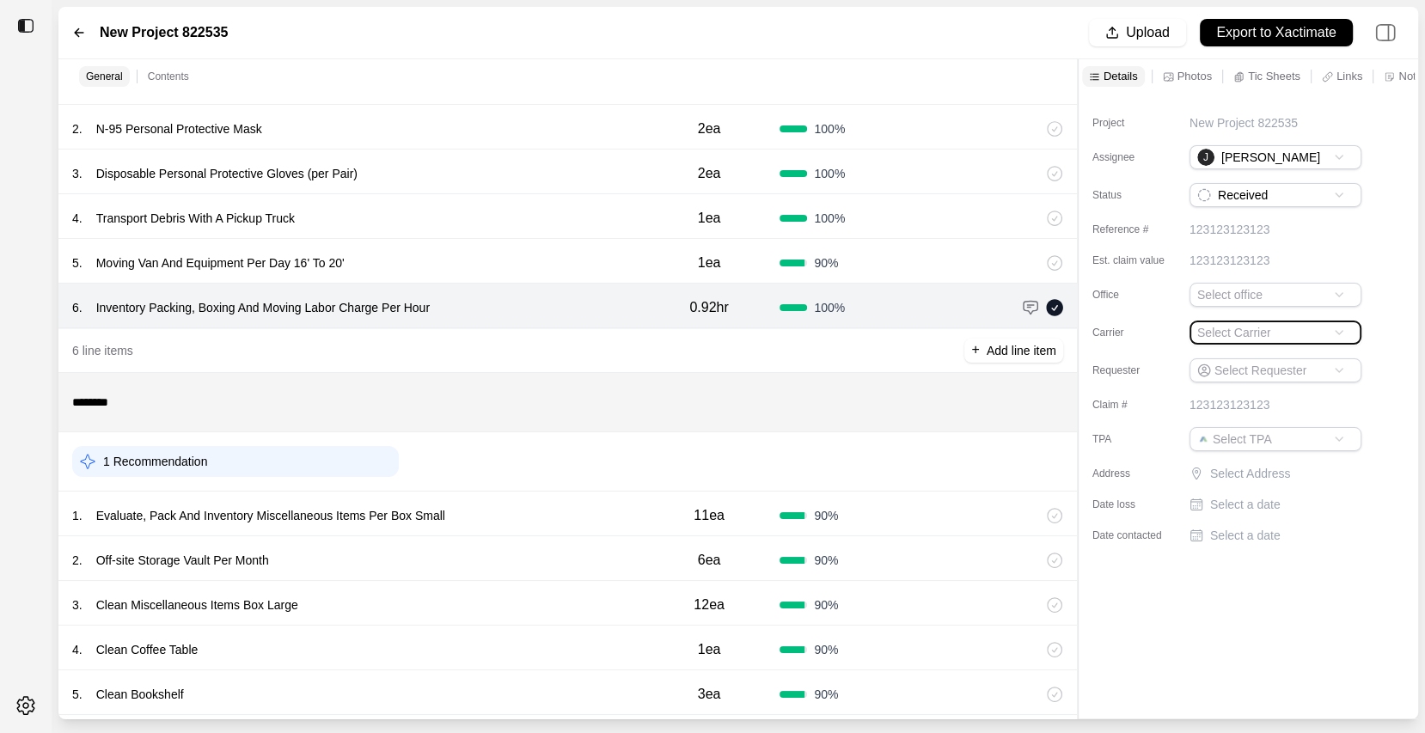
scroll to position [92, 0]
click at [79, 39] on icon at bounding box center [79, 33] width 14 height 14
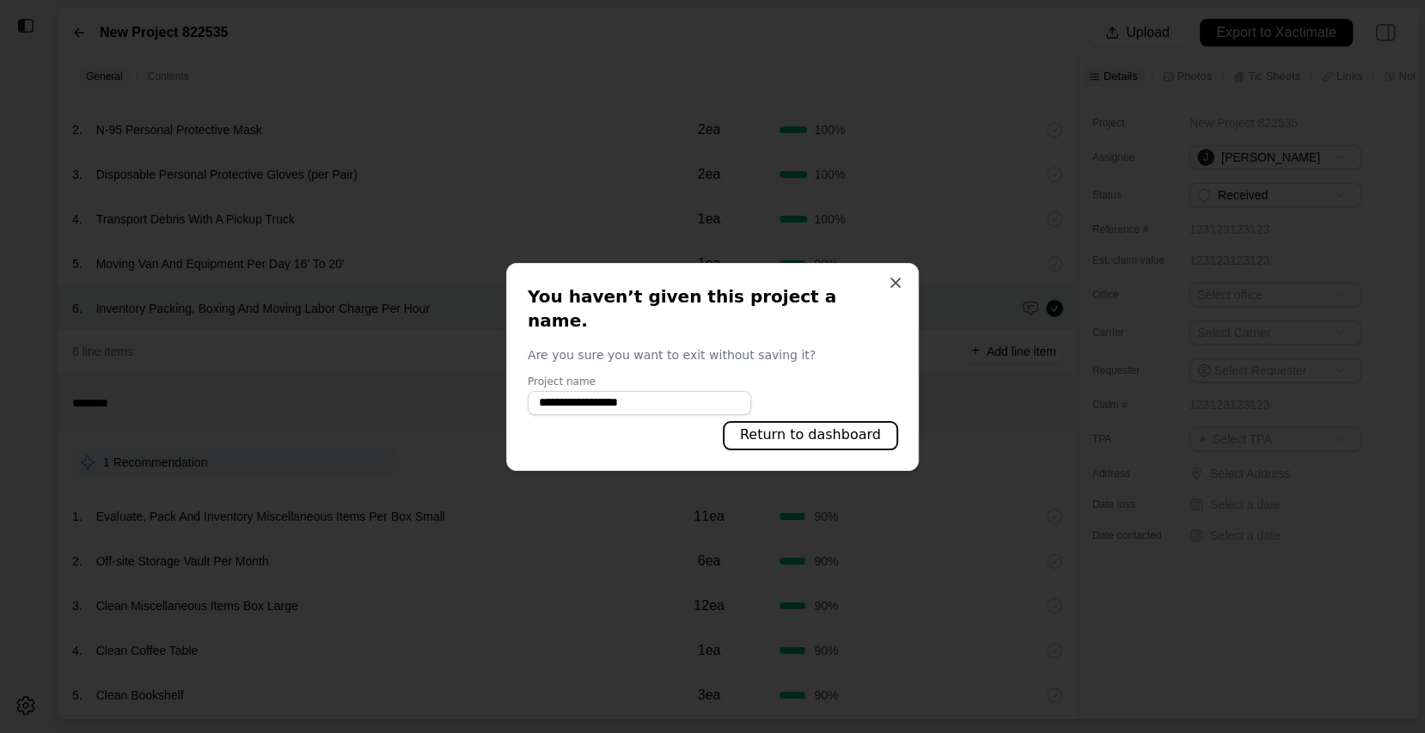
click at [798, 430] on button "Return to dashboard" at bounding box center [811, 436] width 174 height 28
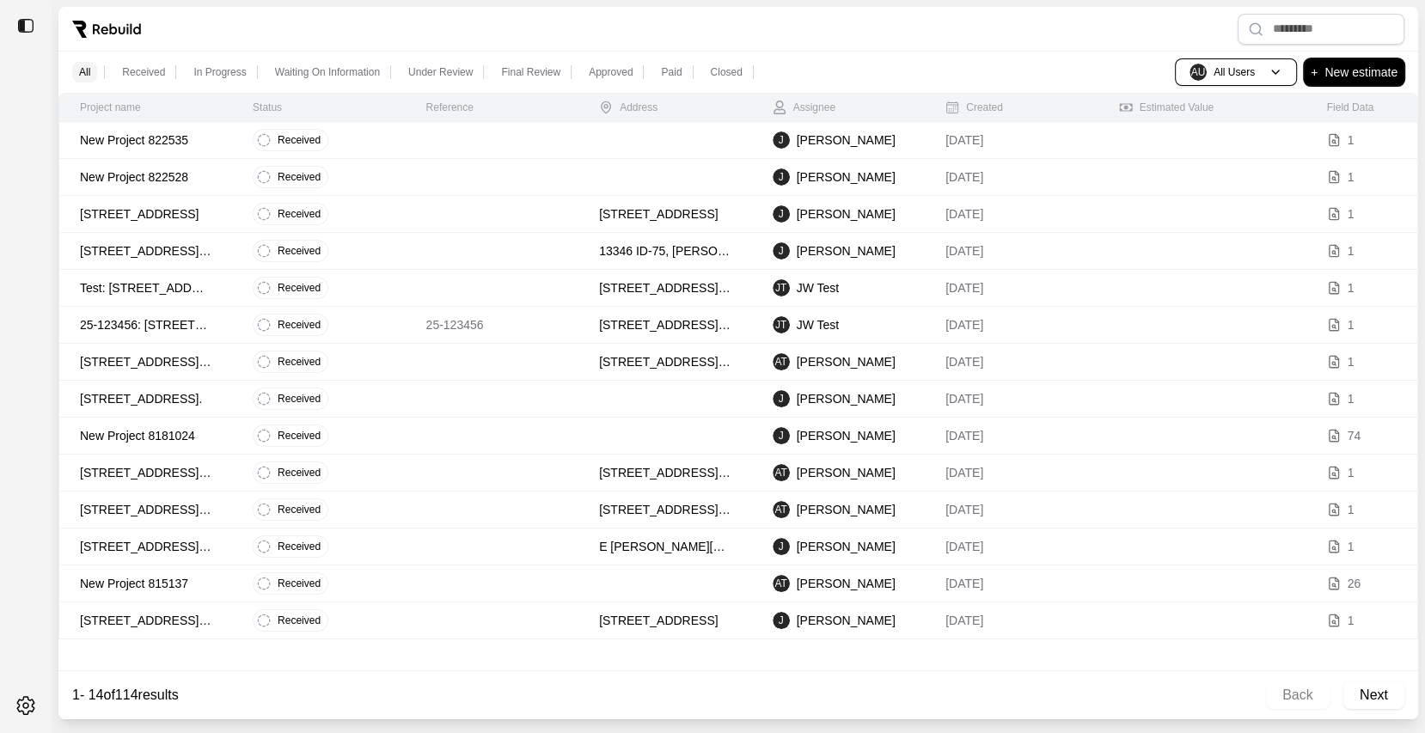
click at [1361, 70] on p "New estimate" at bounding box center [1360, 72] width 73 height 21
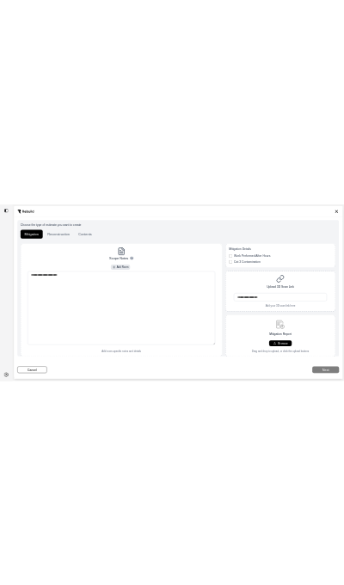
scroll to position [47, 0]
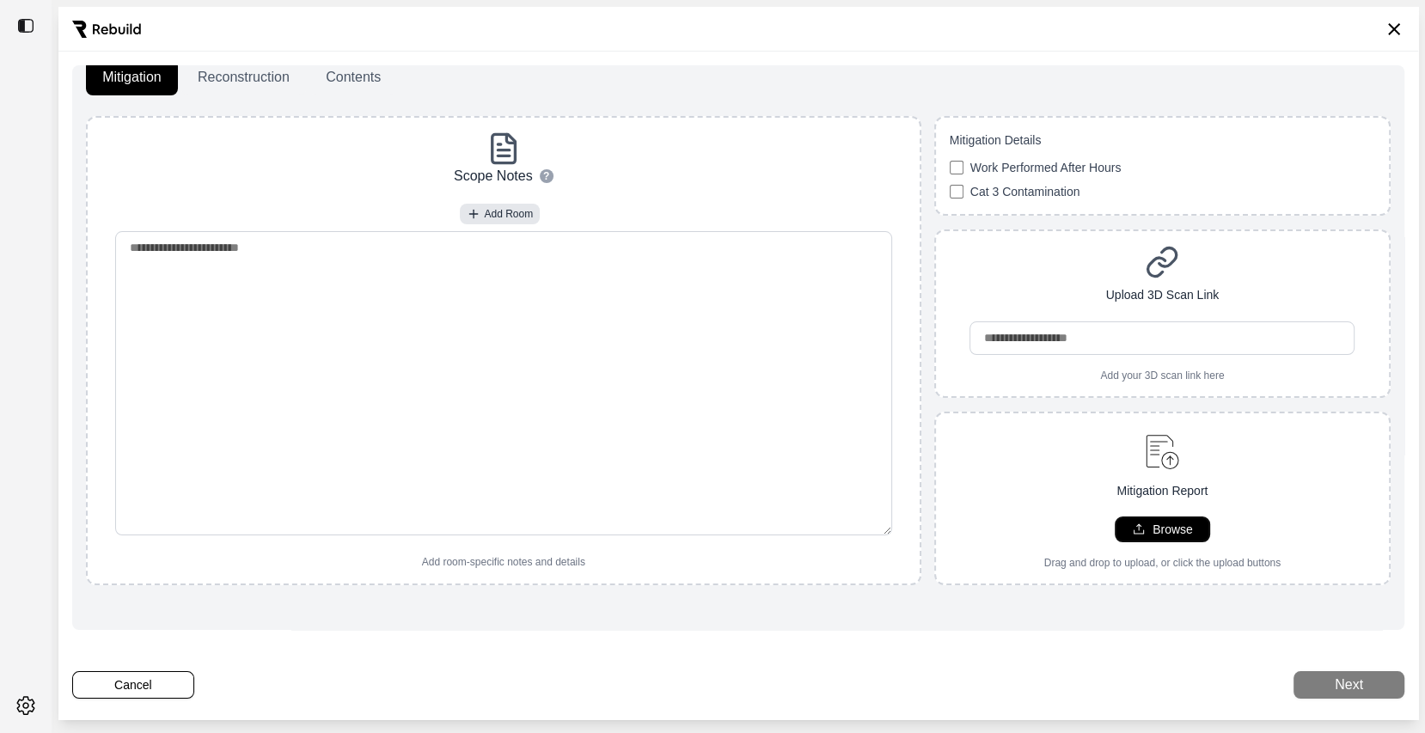
click at [1153, 522] on p "Browse" at bounding box center [1173, 529] width 40 height 17
click at [1396, 28] on icon at bounding box center [1394, 29] width 12 height 12
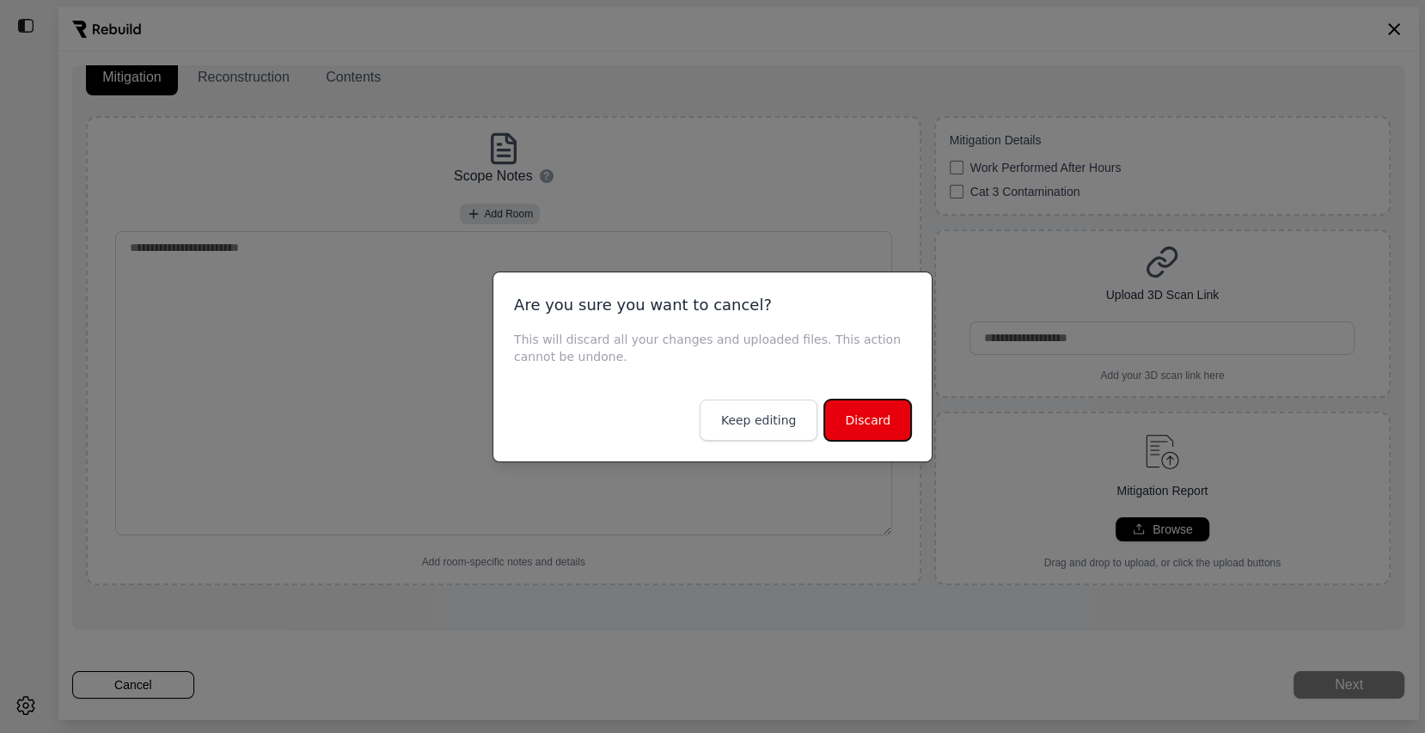
click at [872, 416] on button "Discard" at bounding box center [867, 420] width 87 height 41
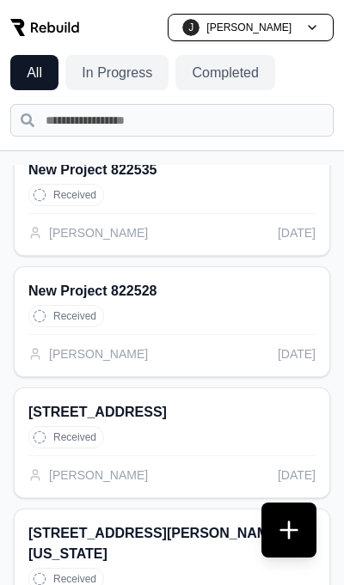
scroll to position [0, 0]
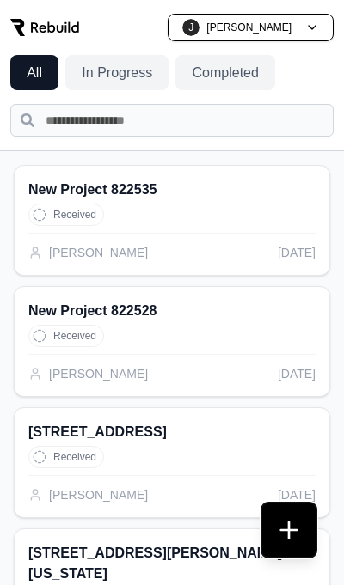
click at [286, 535] on button at bounding box center [288, 530] width 55 height 55
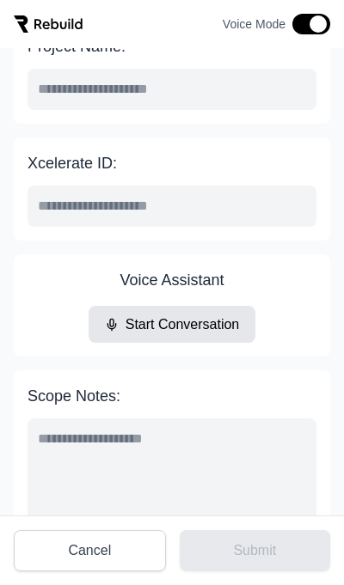
scroll to position [47, 0]
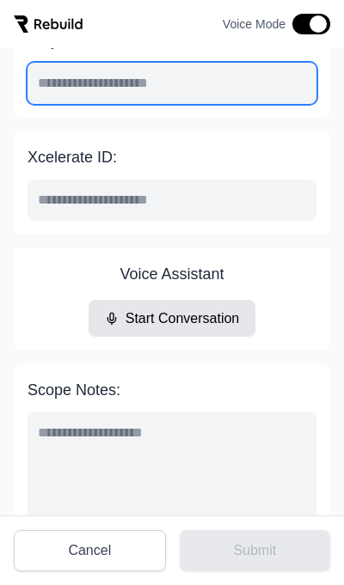
click at [118, 75] on input "Project Name:" at bounding box center [172, 83] width 289 height 41
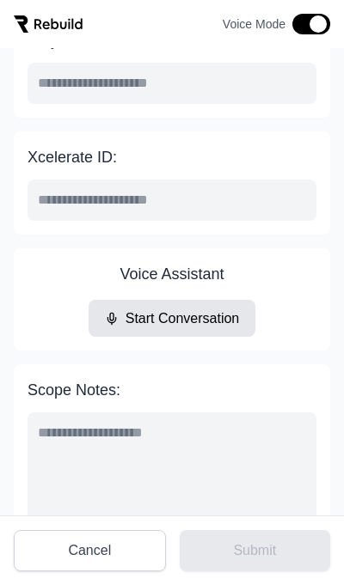
click at [58, 271] on div "Voice Assistant Start Conversation" at bounding box center [172, 299] width 289 height 75
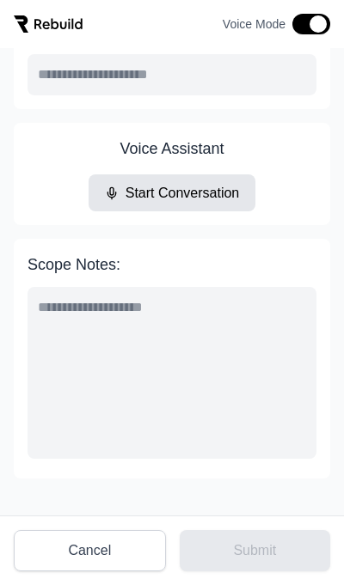
scroll to position [196, 0]
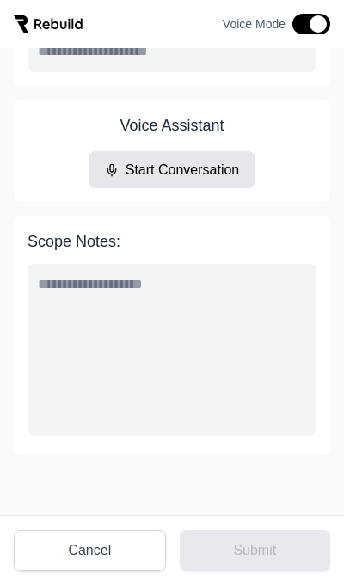
click at [161, 288] on textarea "Scope Notes:" at bounding box center [172, 350] width 289 height 172
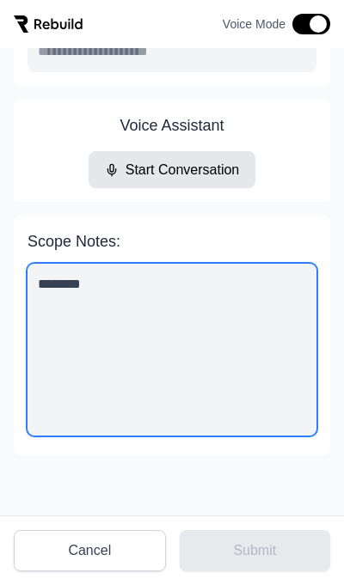
type textarea "********"
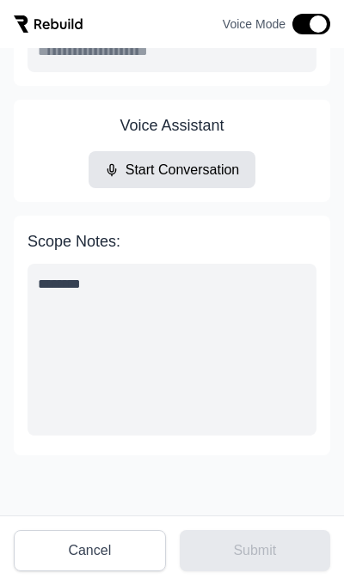
click at [284, 225] on div "Scope Notes: ********" at bounding box center [172, 336] width 316 height 240
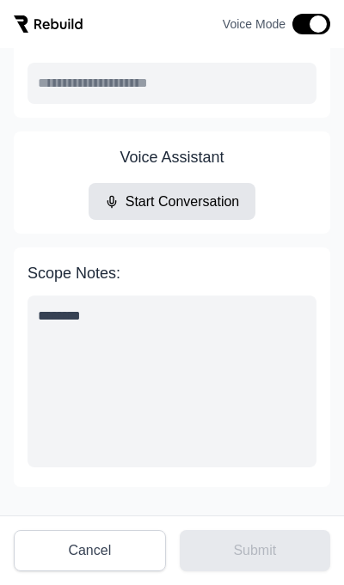
scroll to position [180, 0]
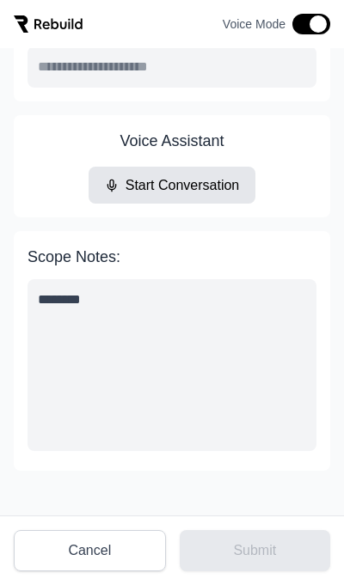
click at [152, 306] on textarea "********" at bounding box center [172, 365] width 289 height 172
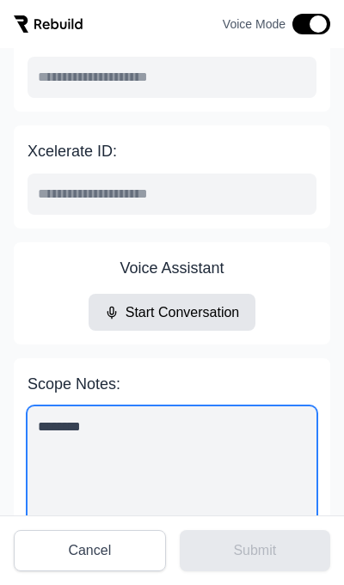
scroll to position [55, 0]
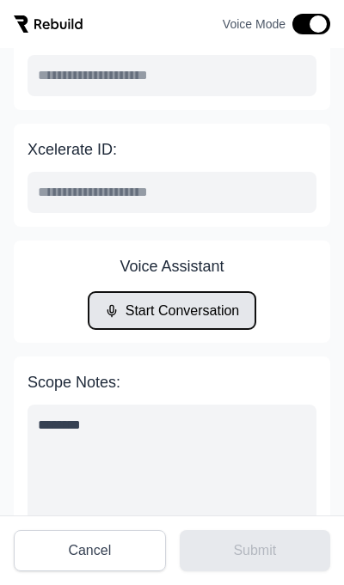
click at [166, 314] on button "Start Conversation" at bounding box center [173, 310] width 168 height 37
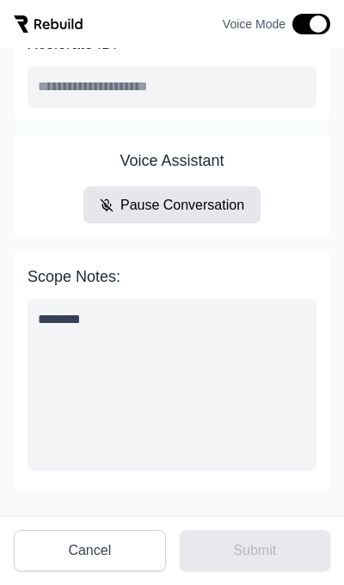
scroll to position [162, 0]
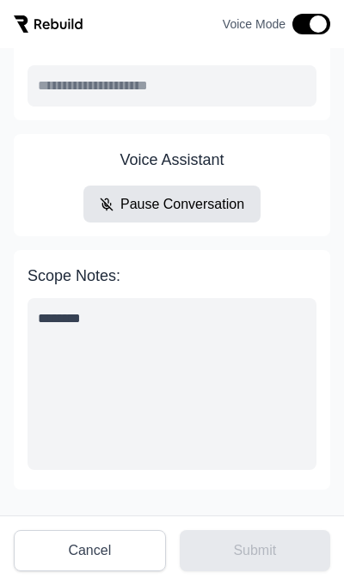
click at [213, 205] on button "Pause Conversation" at bounding box center [171, 204] width 177 height 37
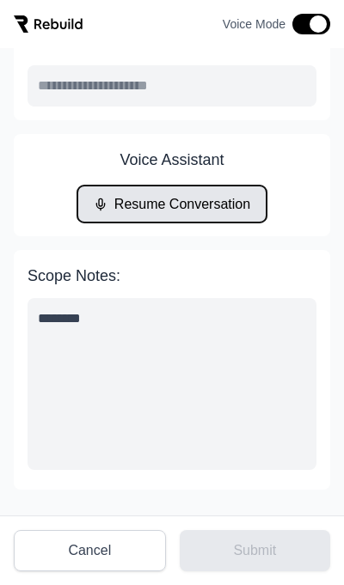
click at [188, 207] on button "Resume Conversation" at bounding box center [172, 204] width 190 height 37
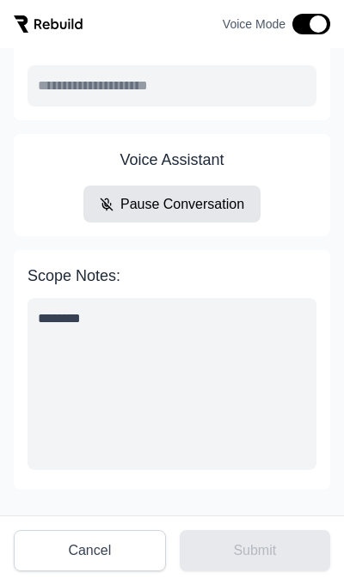
click at [225, 201] on button "Pause Conversation" at bounding box center [171, 204] width 177 height 37
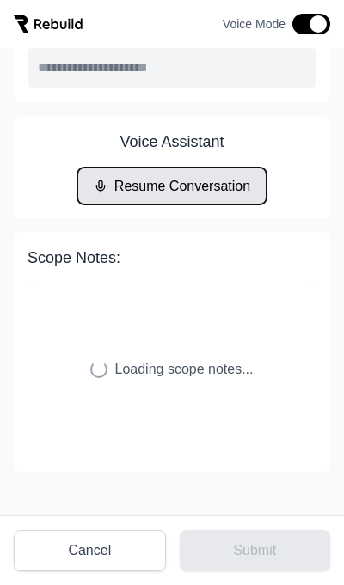
scroll to position [186, 0]
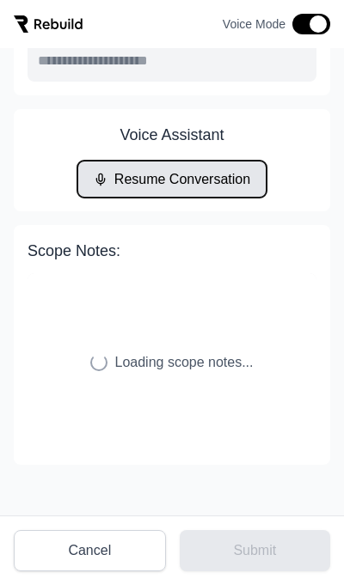
type input "**********"
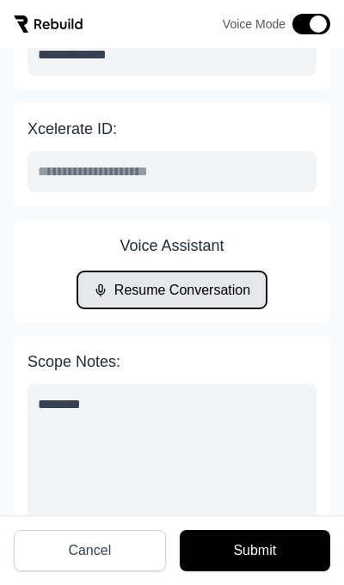
scroll to position [72, 0]
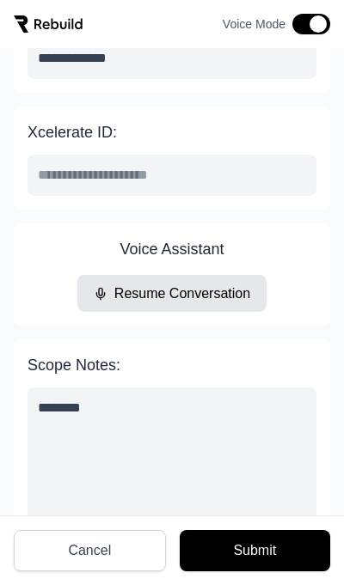
click at [243, 341] on div "Scope Notes: ********" at bounding box center [172, 459] width 316 height 240
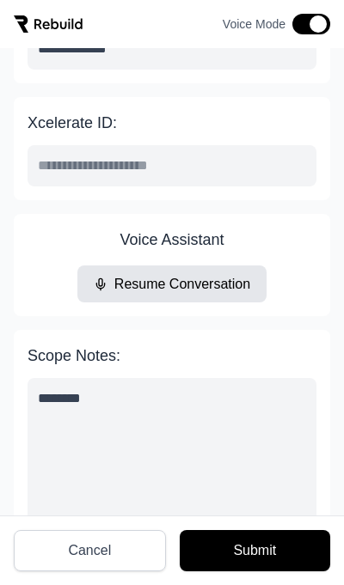
scroll to position [0, 0]
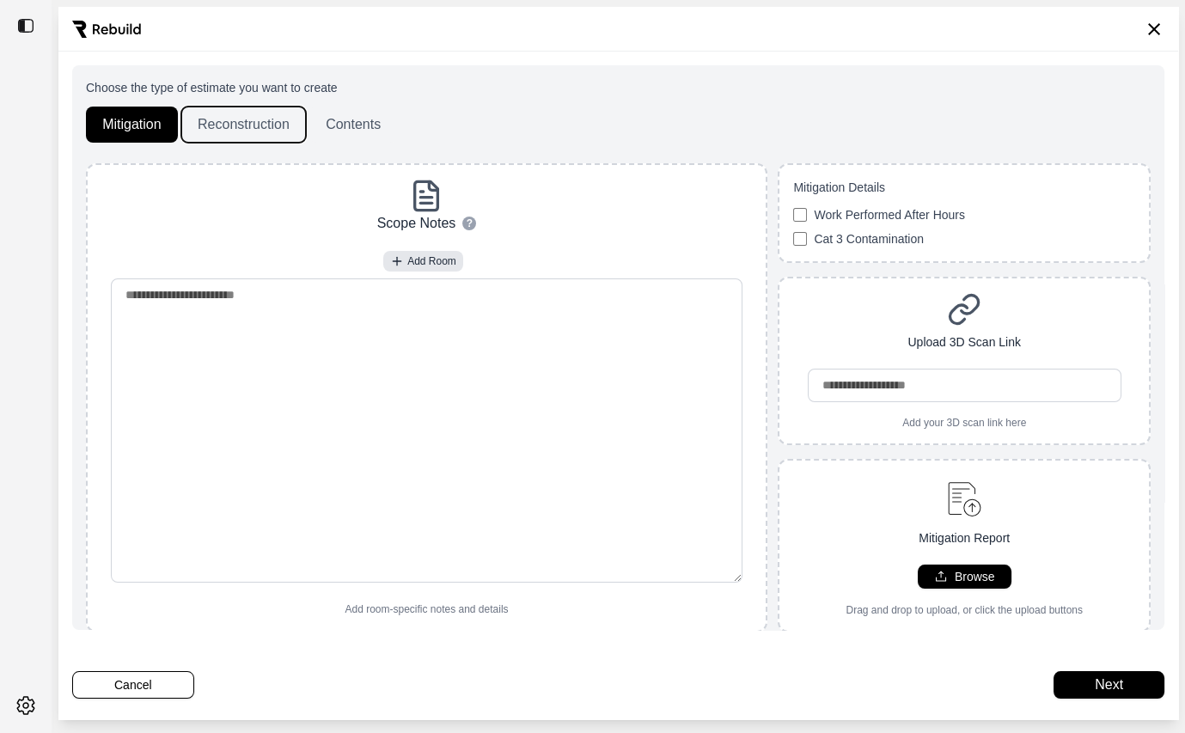
click at [249, 135] on button "Reconstruction" at bounding box center [243, 125] width 125 height 36
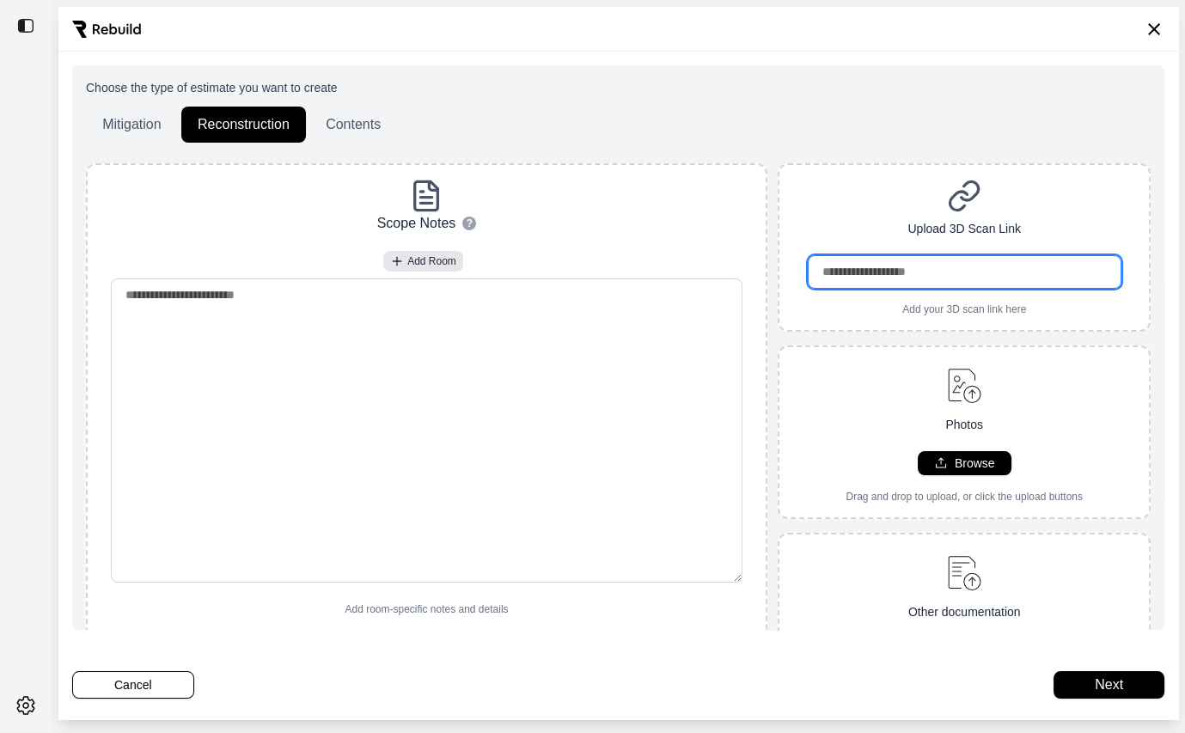
click at [932, 281] on input "url" at bounding box center [965, 272] width 314 height 34
click at [828, 173] on div "Upload 3D Scan Link Add your 3D scan link here" at bounding box center [964, 247] width 373 height 168
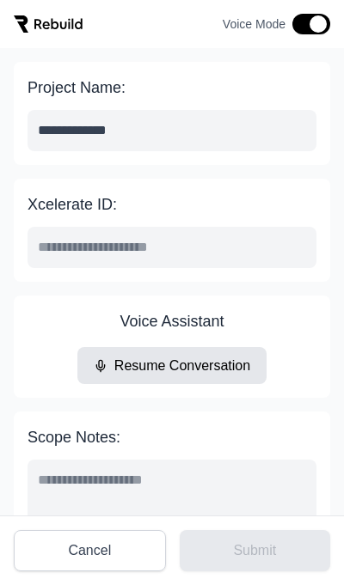
scroll to position [196, 0]
